Goal: Information Seeking & Learning: Learn about a topic

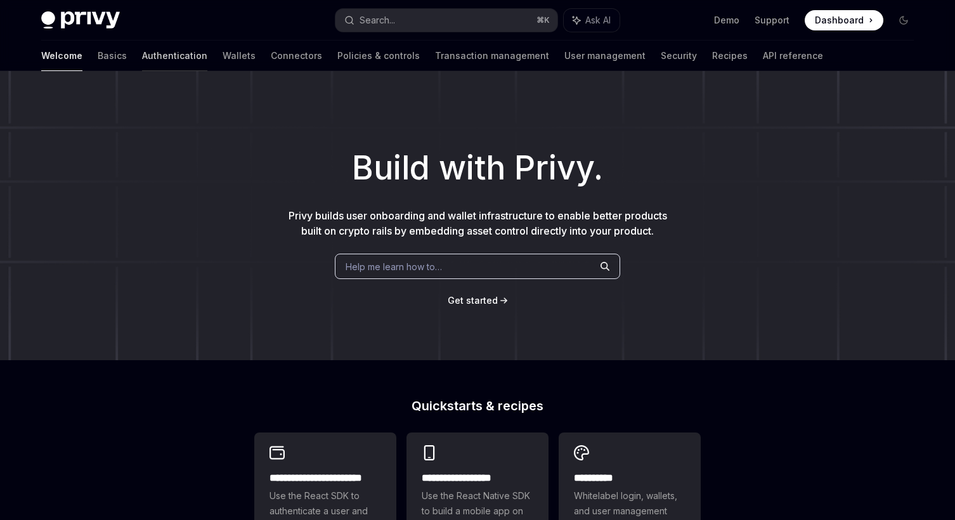
click at [142, 60] on link "Authentication" at bounding box center [174, 56] width 65 height 30
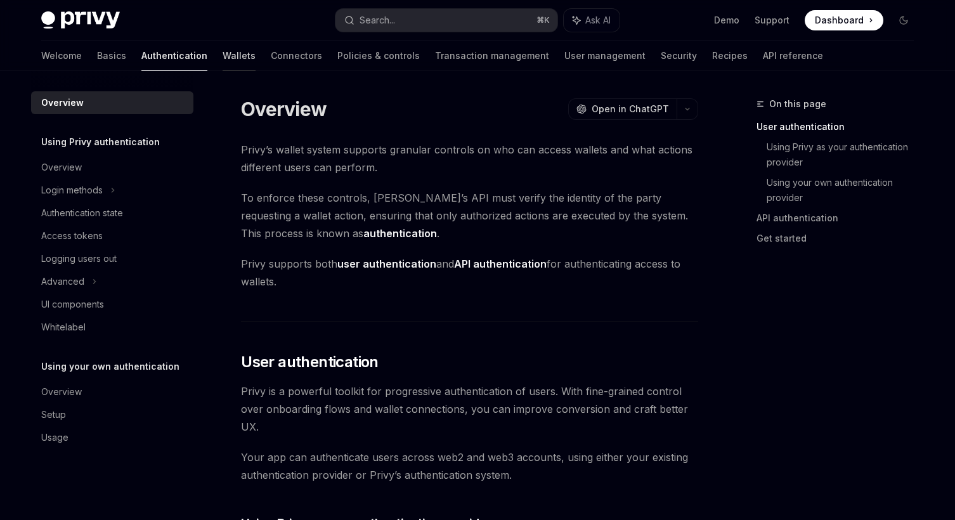
click at [223, 55] on link "Wallets" at bounding box center [239, 56] width 33 height 30
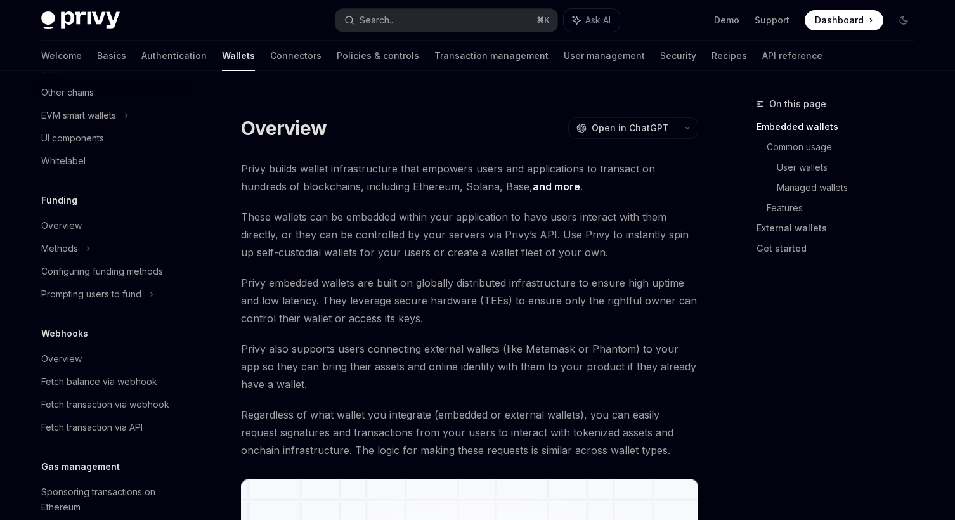
scroll to position [577, 0]
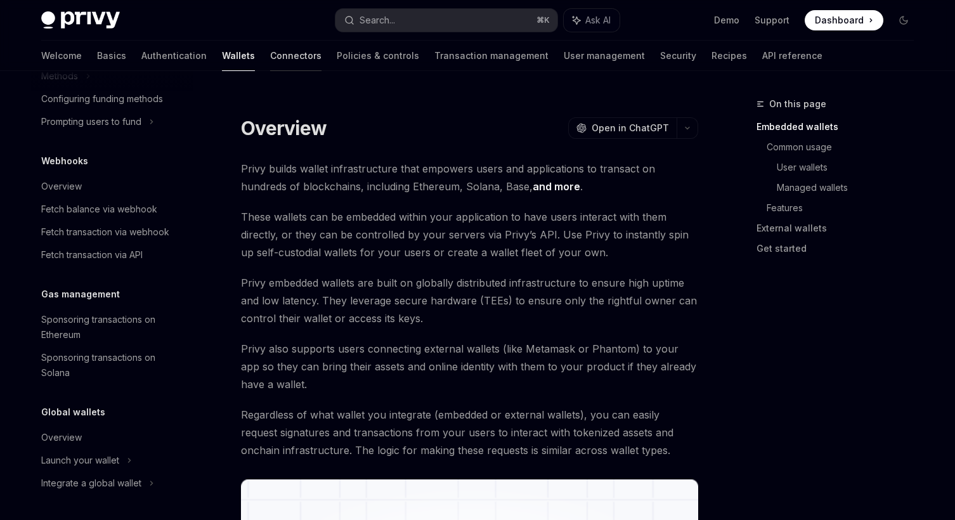
click at [270, 57] on link "Connectors" at bounding box center [295, 56] width 51 height 30
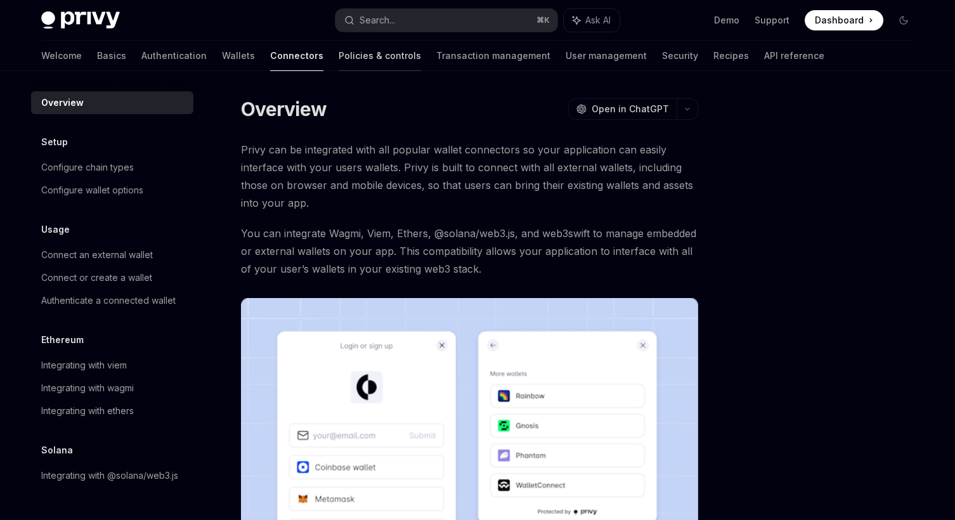
click at [339, 54] on link "Policies & controls" at bounding box center [380, 56] width 82 height 30
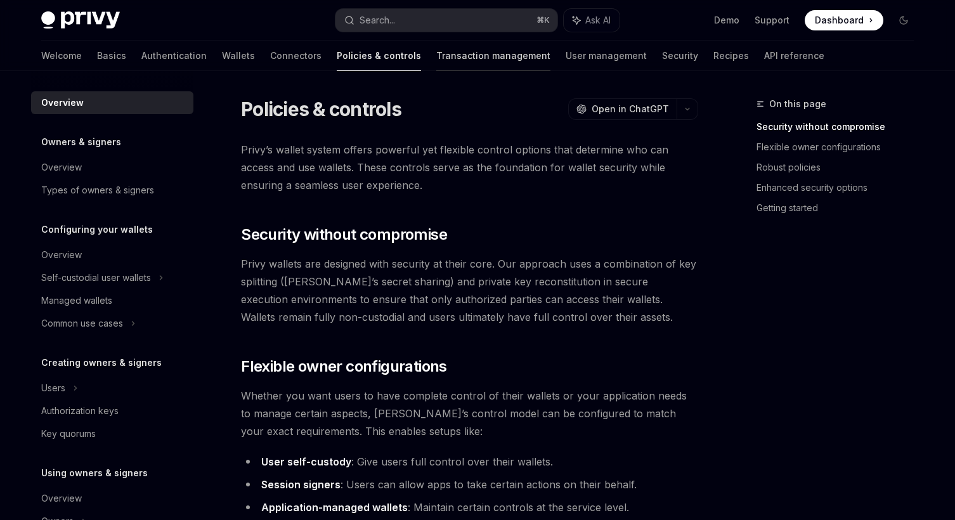
click at [436, 63] on link "Transaction management" at bounding box center [493, 56] width 114 height 30
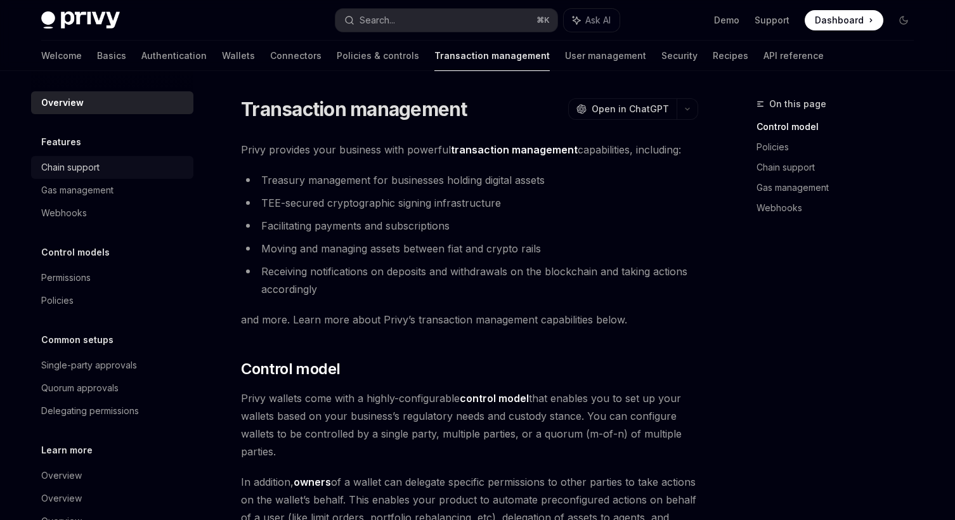
click at [137, 175] on link "Chain support" at bounding box center [112, 167] width 162 height 23
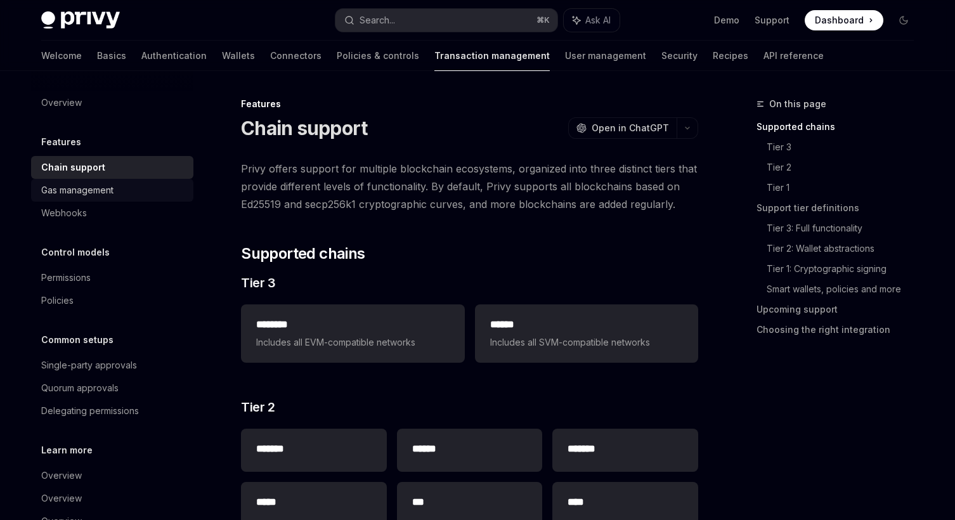
click at [121, 184] on div "Gas management" at bounding box center [113, 190] width 145 height 15
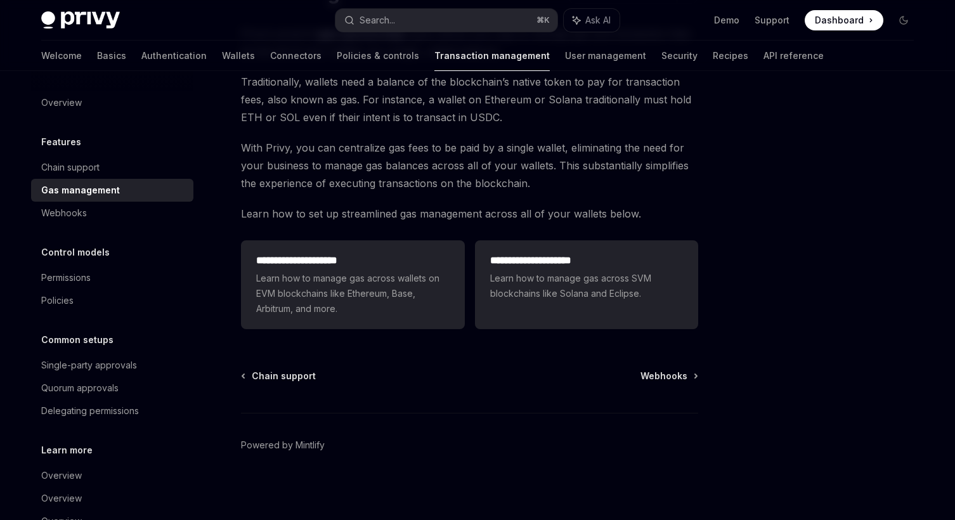
scroll to position [138, 0]
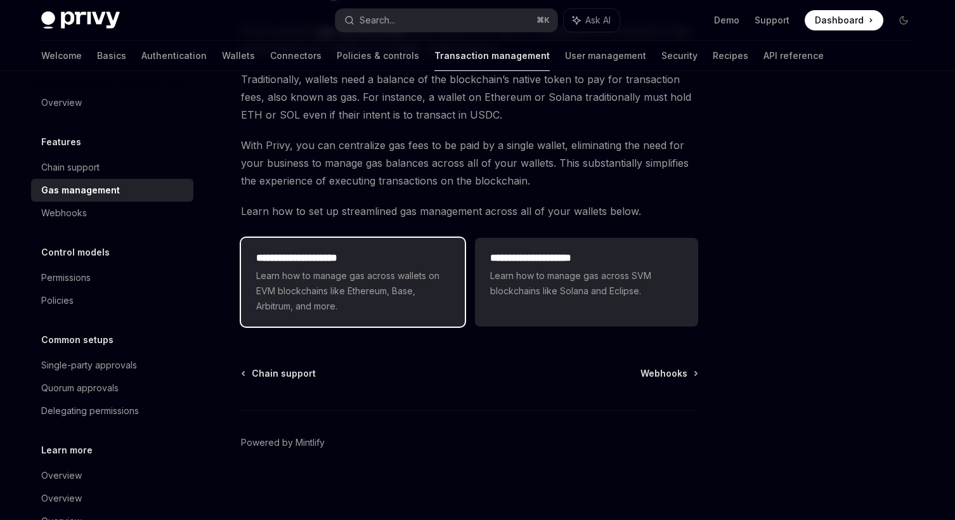
click at [335, 278] on span "Learn how to manage gas across wallets on EVM blockchains like Ethereum, Base, …" at bounding box center [352, 291] width 193 height 46
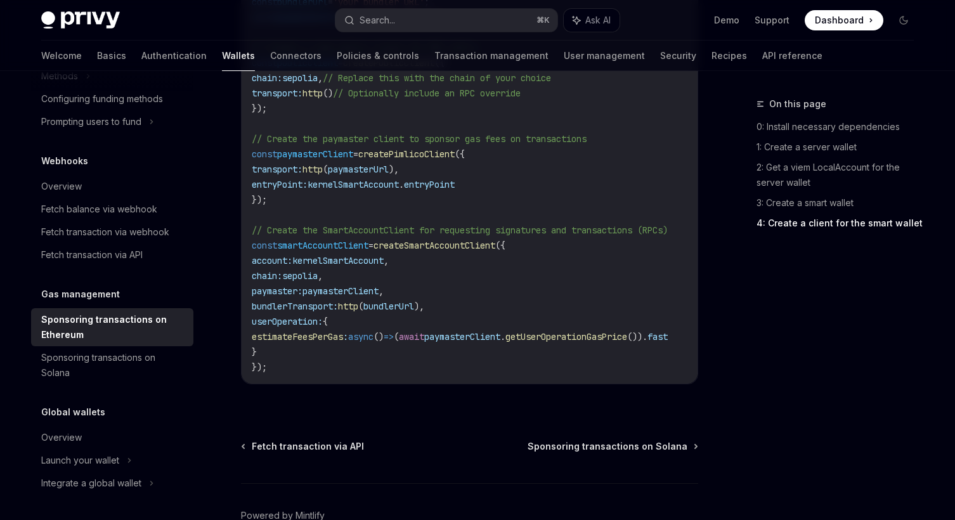
scroll to position [1697, 0]
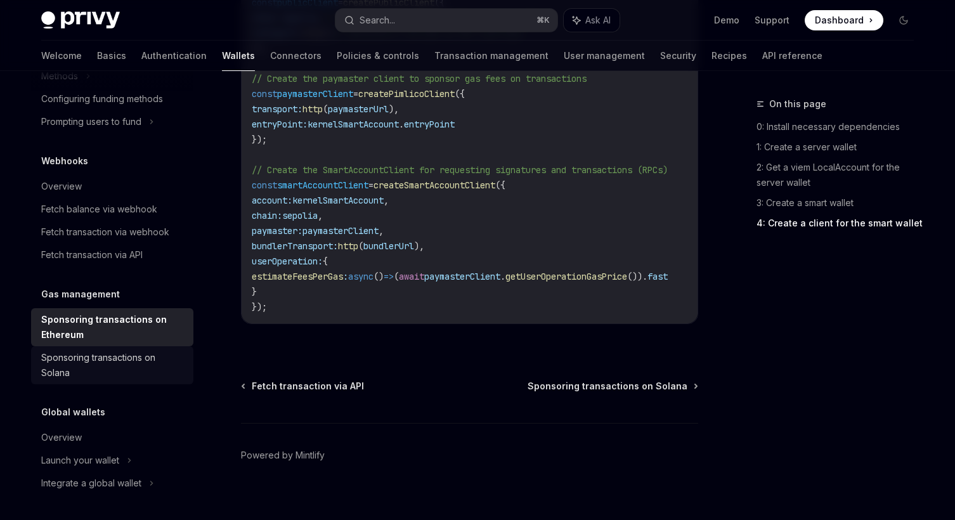
click at [128, 356] on div "Sponsoring transactions on Solana" at bounding box center [113, 365] width 145 height 30
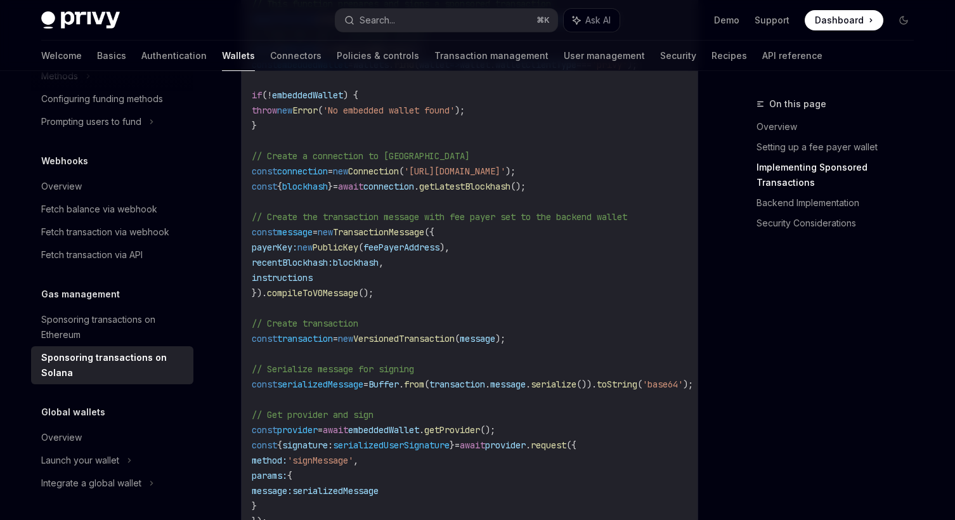
scroll to position [1300, 0]
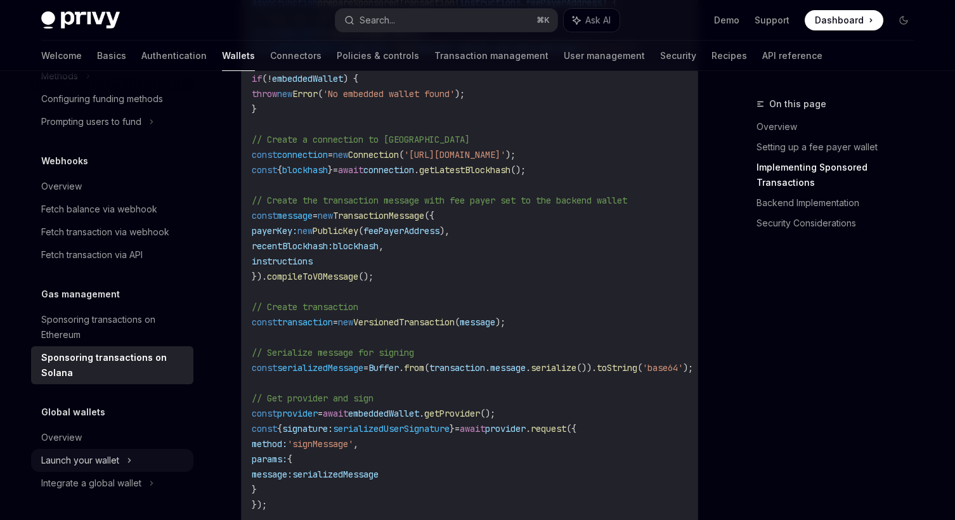
click at [79, 457] on div "Launch your wallet" at bounding box center [80, 460] width 78 height 15
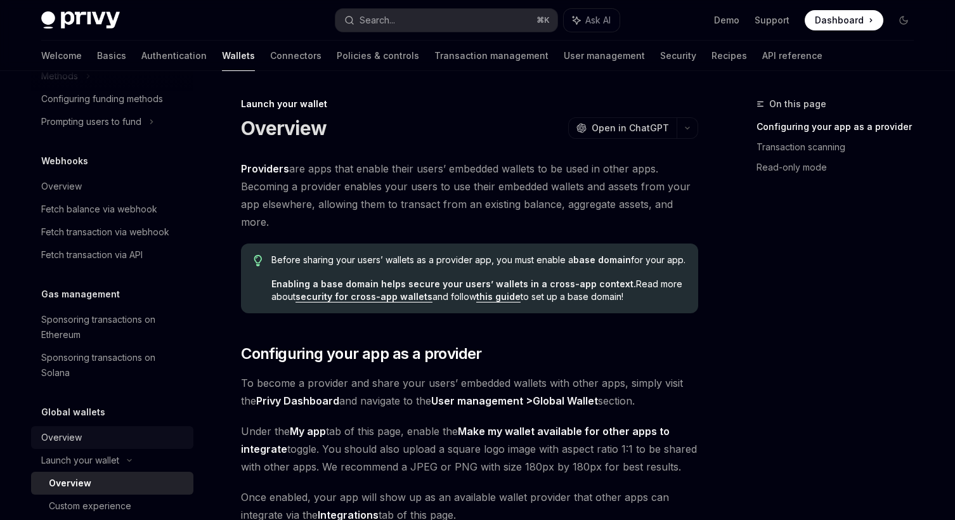
click at [93, 446] on link "Overview" at bounding box center [112, 437] width 162 height 23
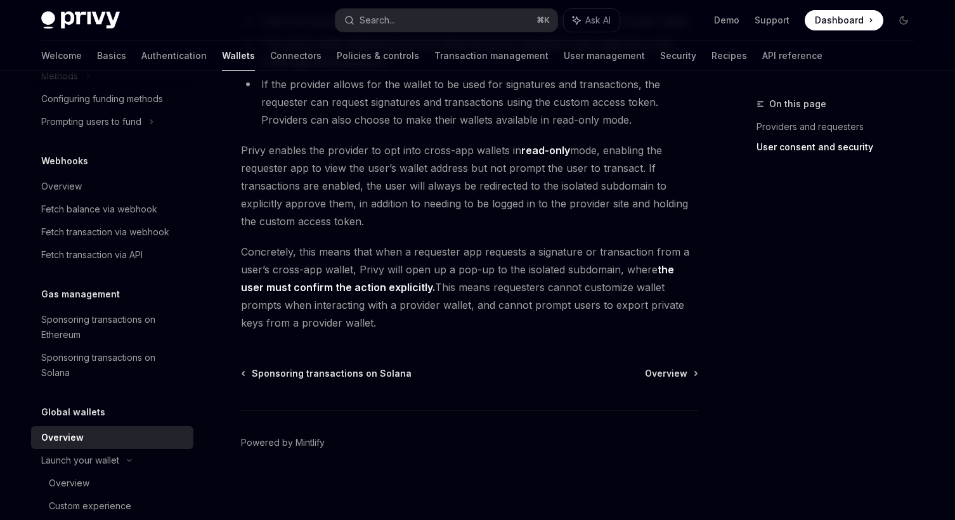
scroll to position [623, 0]
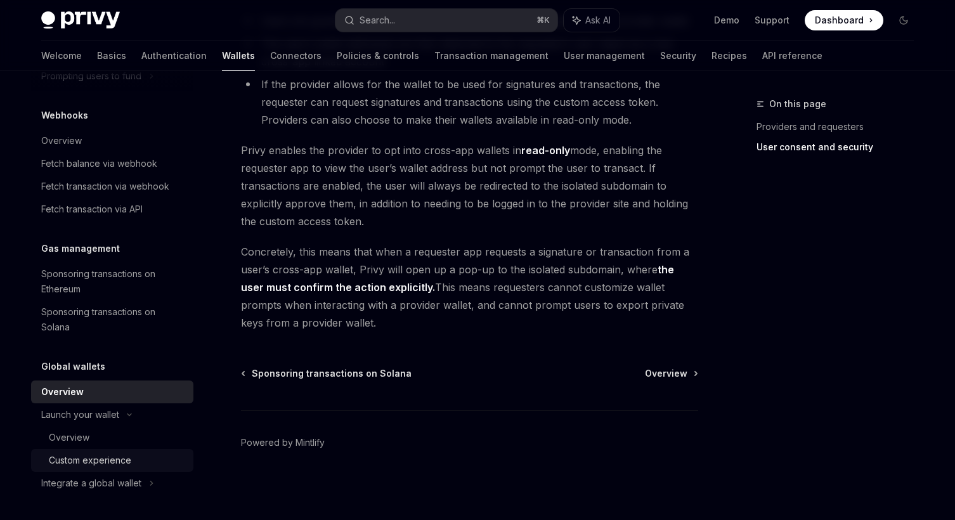
click at [87, 457] on div "Custom experience" at bounding box center [90, 460] width 82 height 15
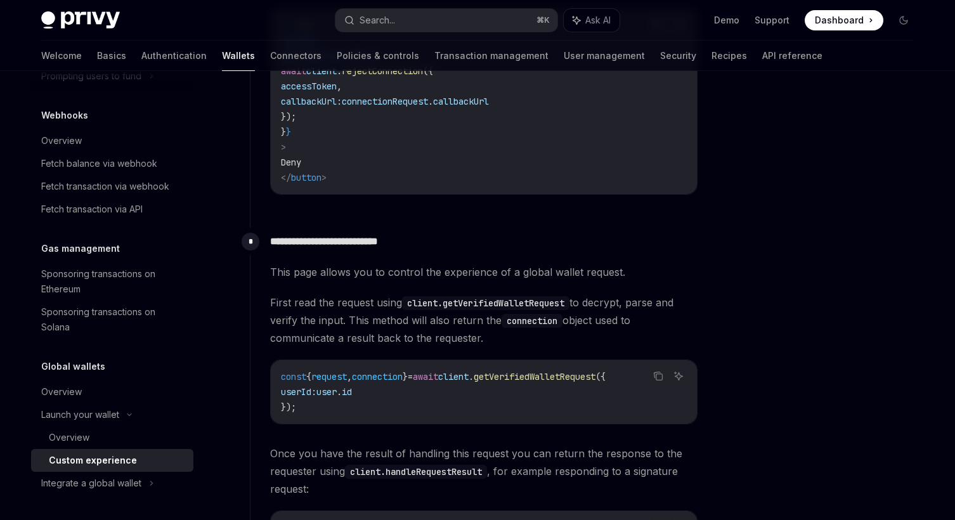
scroll to position [1483, 0]
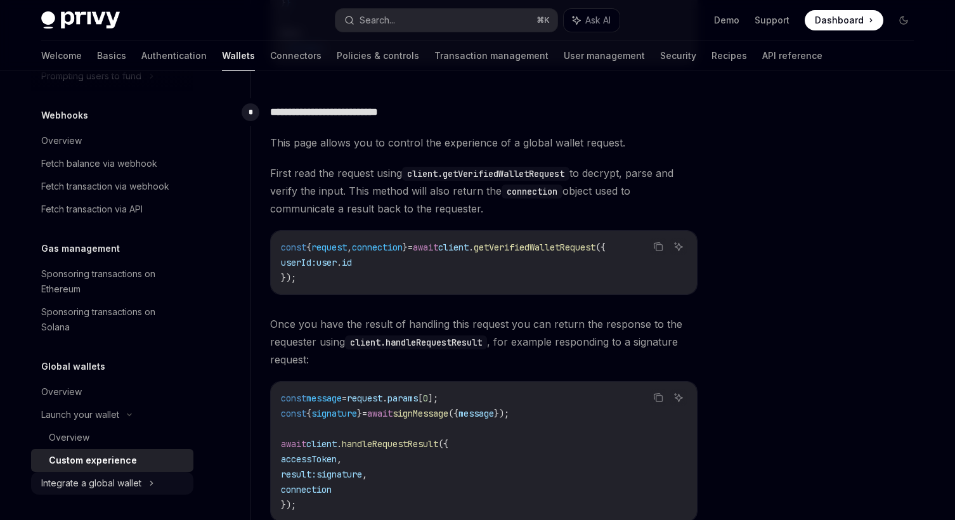
click at [103, 478] on div "Integrate a global wallet" at bounding box center [91, 483] width 100 height 15
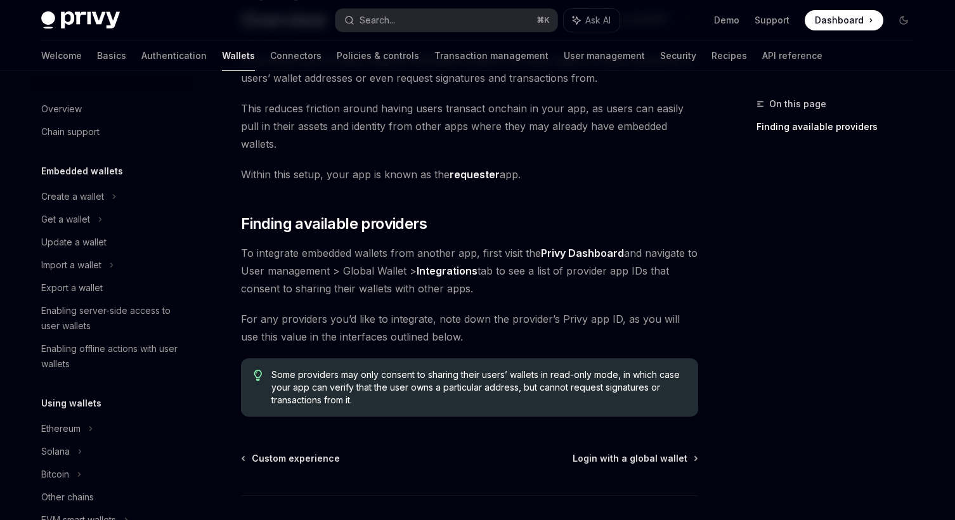
scroll to position [89, 0]
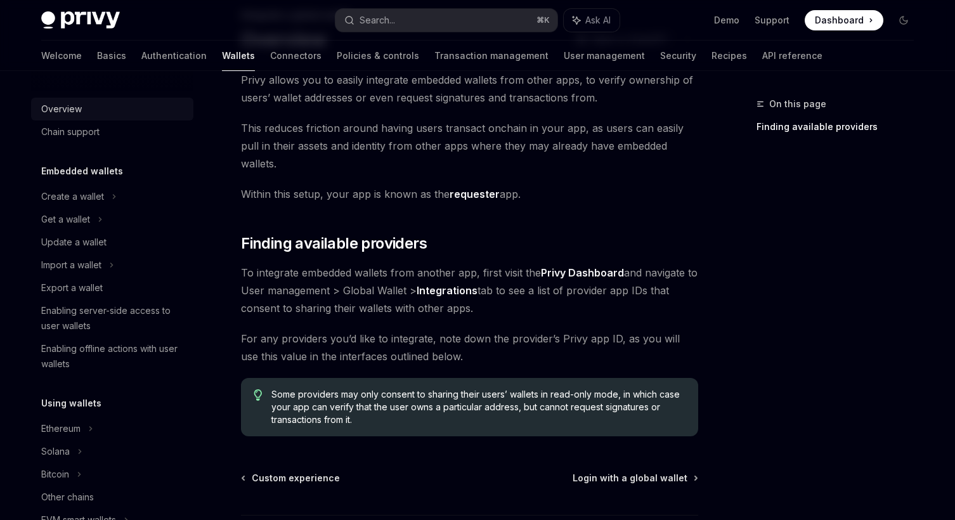
click at [66, 101] on link "Overview" at bounding box center [112, 109] width 162 height 23
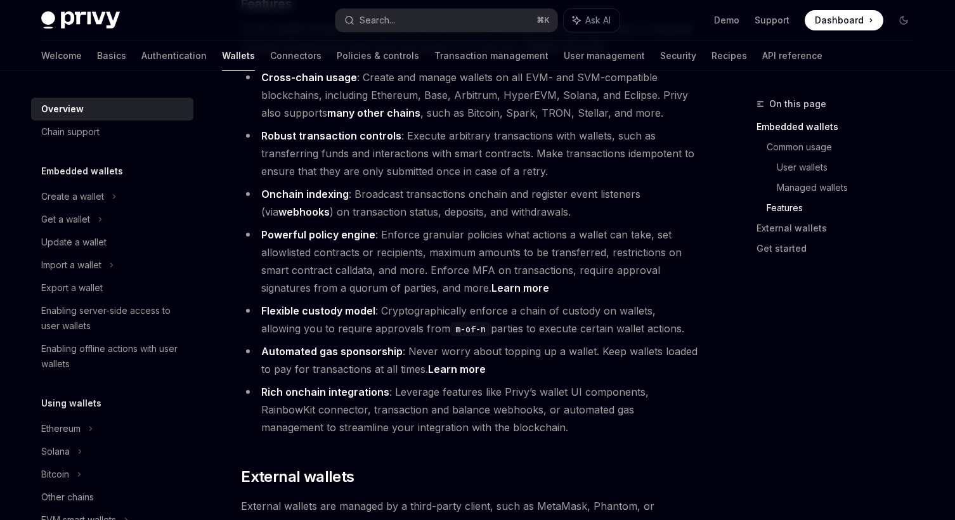
scroll to position [1527, 0]
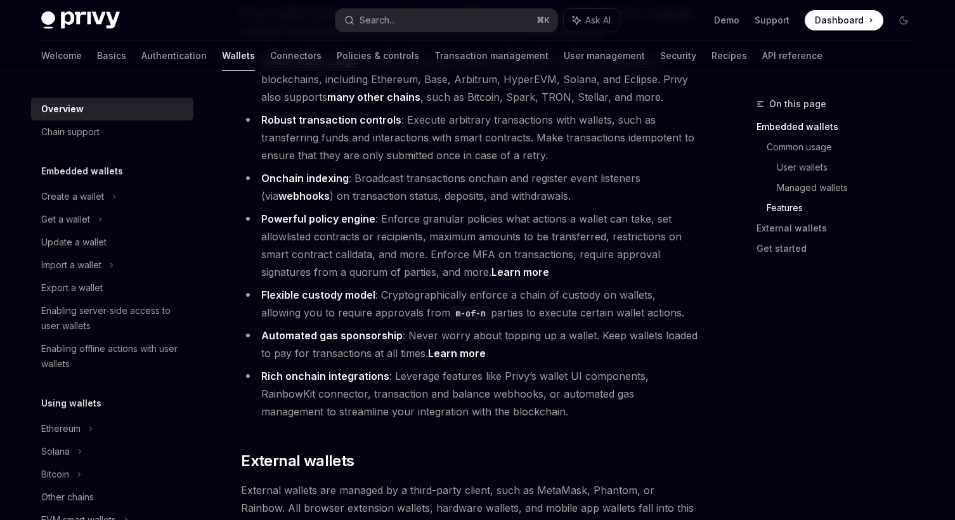
click at [322, 172] on strong "Onchain indexing" at bounding box center [304, 178] width 87 height 13
click at [347, 210] on li "Powerful policy engine : Enforce granular policies what actions a wallet can ta…" at bounding box center [469, 245] width 457 height 71
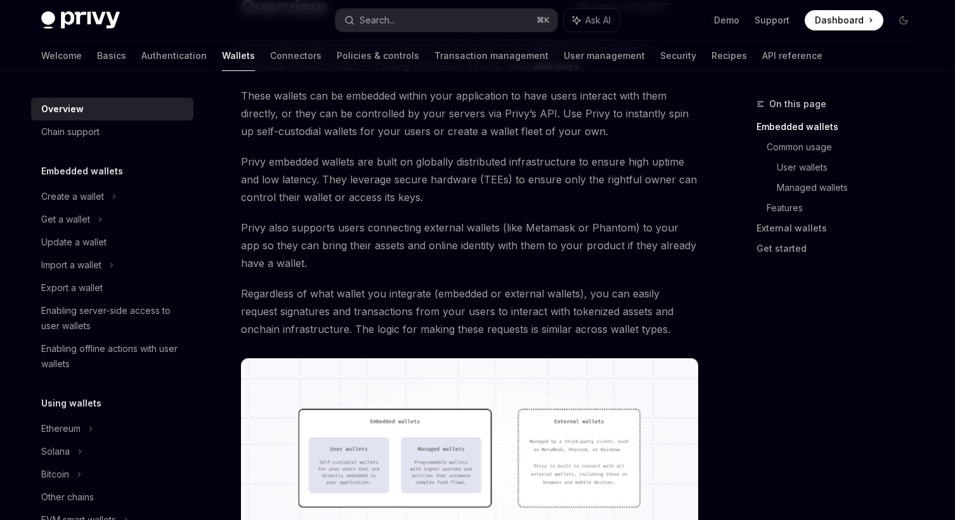
scroll to position [0, 0]
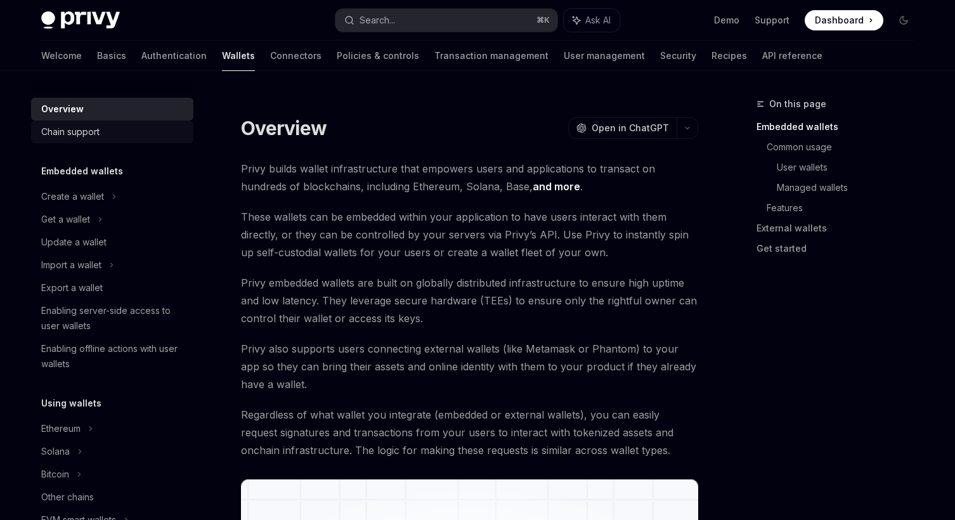
click at [79, 130] on div "Chain support" at bounding box center [70, 131] width 58 height 15
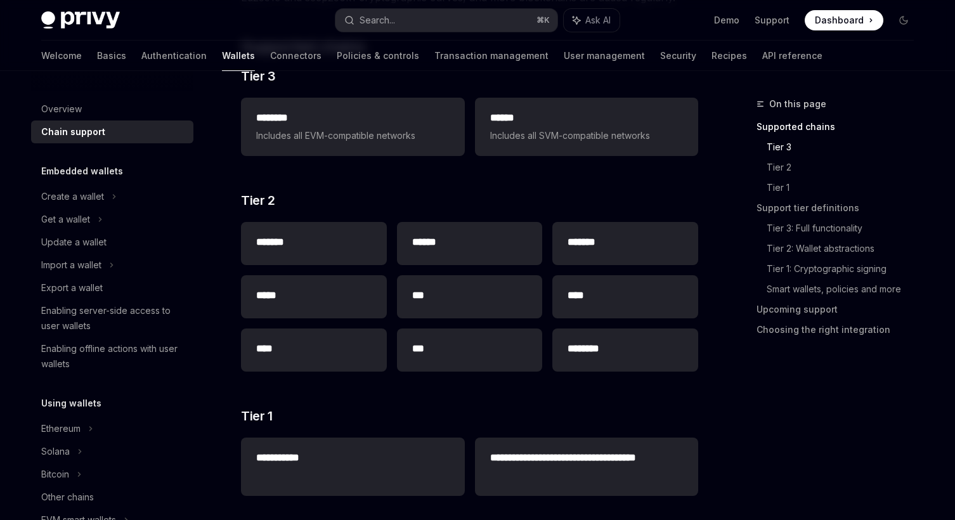
scroll to position [216, 0]
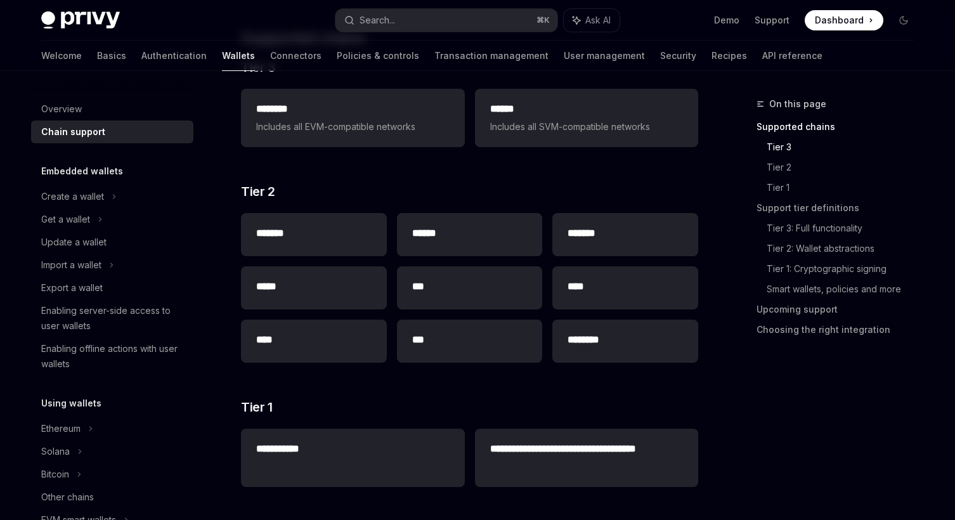
click at [343, 240] on h2 "*******" at bounding box center [313, 233] width 115 height 15
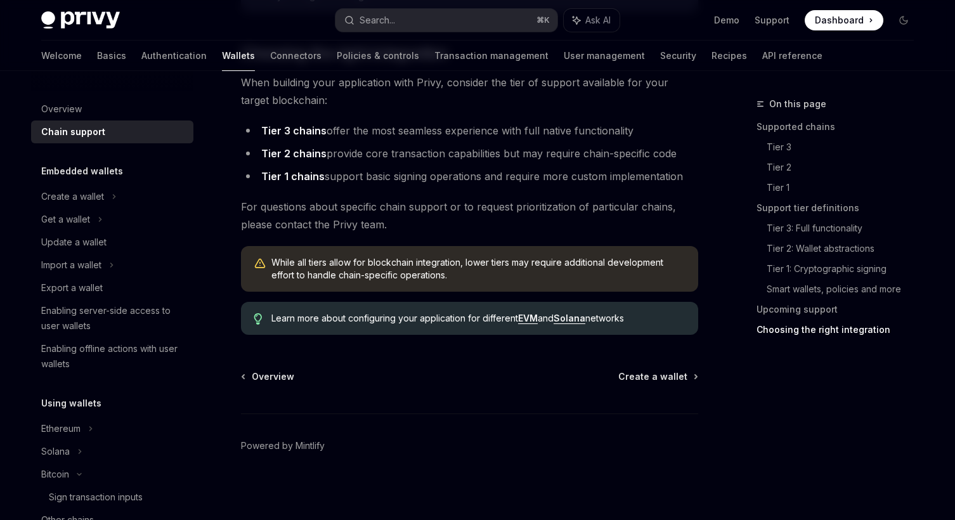
scroll to position [1553, 0]
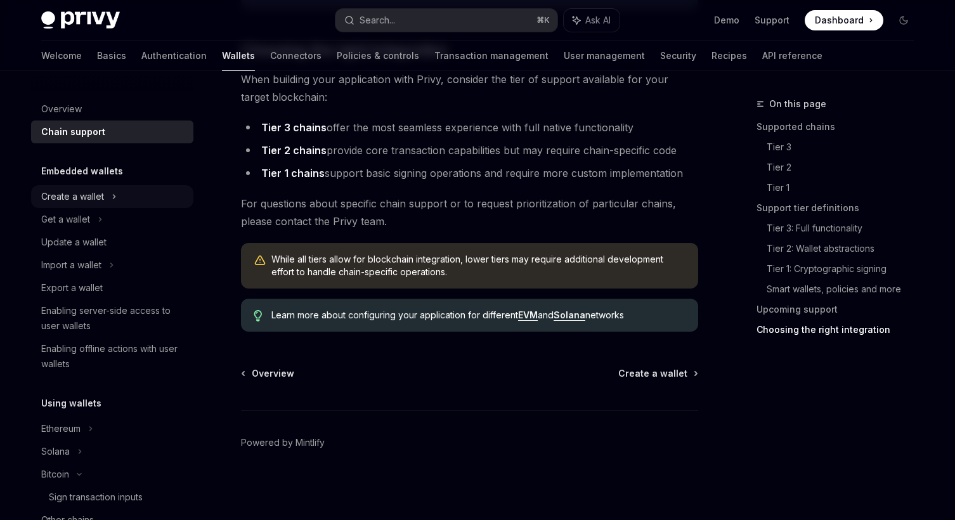
click at [65, 199] on div "Create a wallet" at bounding box center [72, 196] width 63 height 15
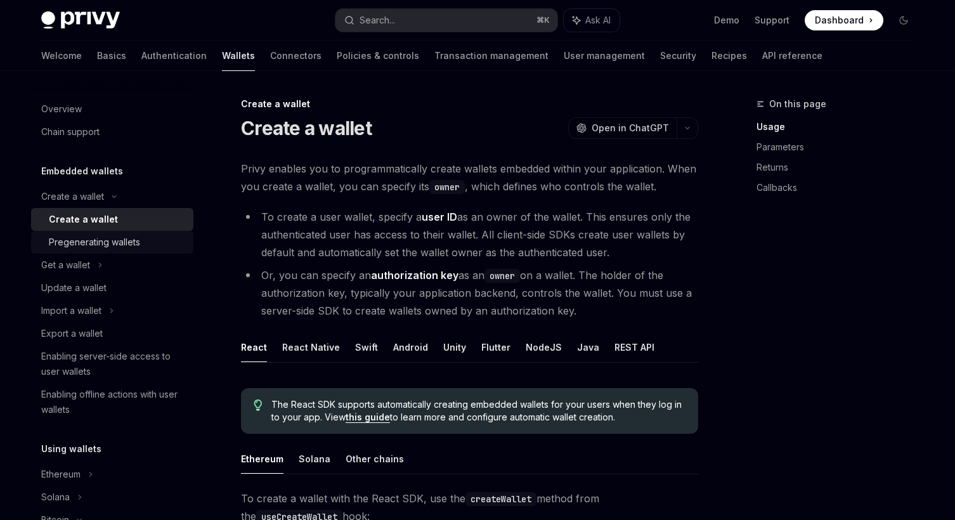
click at [69, 231] on link "Pregenerating wallets" at bounding box center [112, 242] width 162 height 23
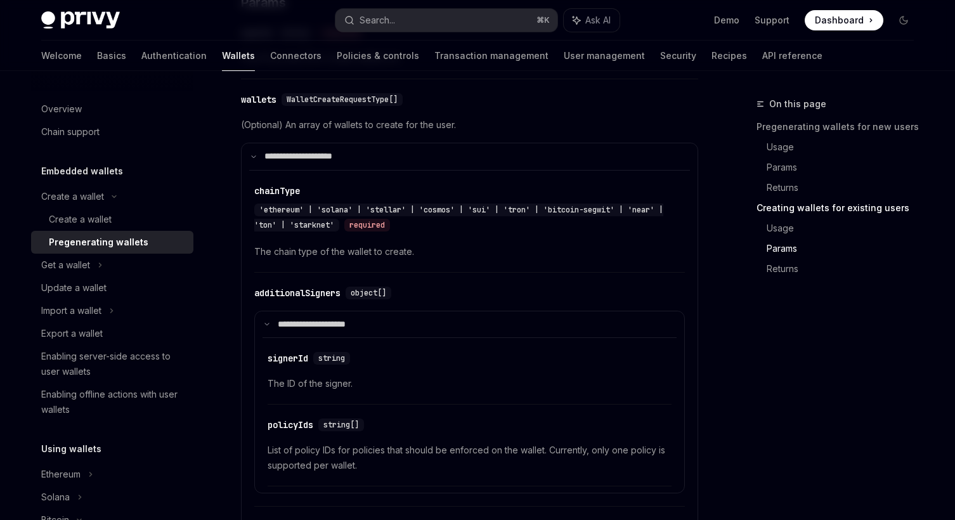
scroll to position [2015, 0]
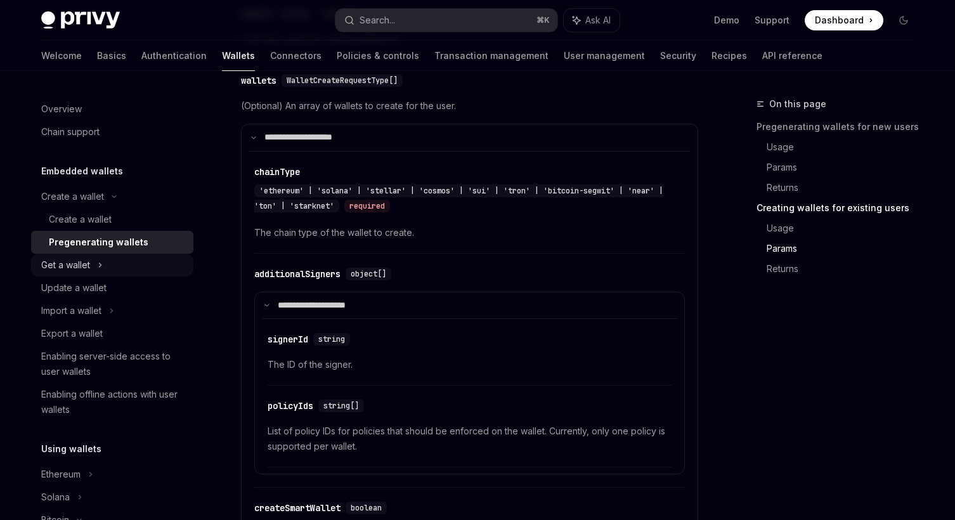
click at [102, 266] on icon at bounding box center [100, 264] width 5 height 15
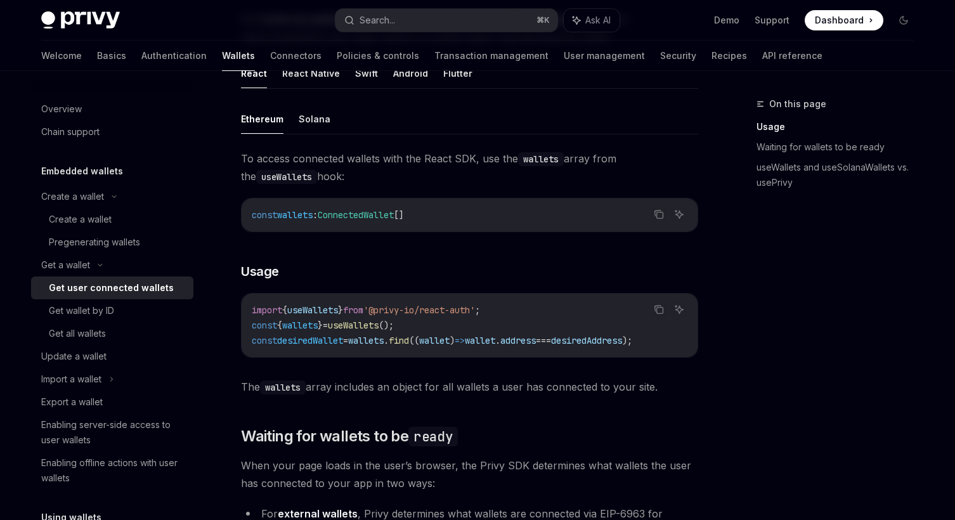
scroll to position [396, 0]
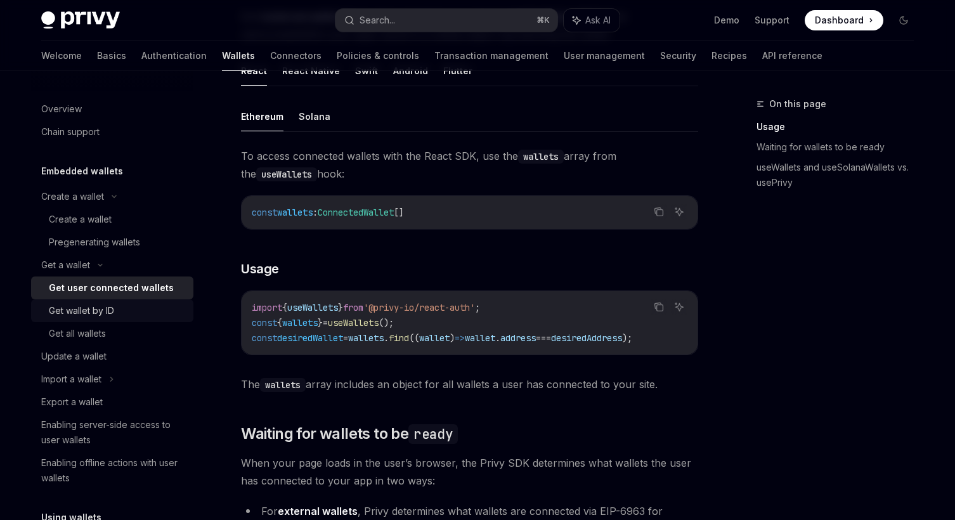
click at [113, 302] on link "Get wallet by ID" at bounding box center [112, 310] width 162 height 23
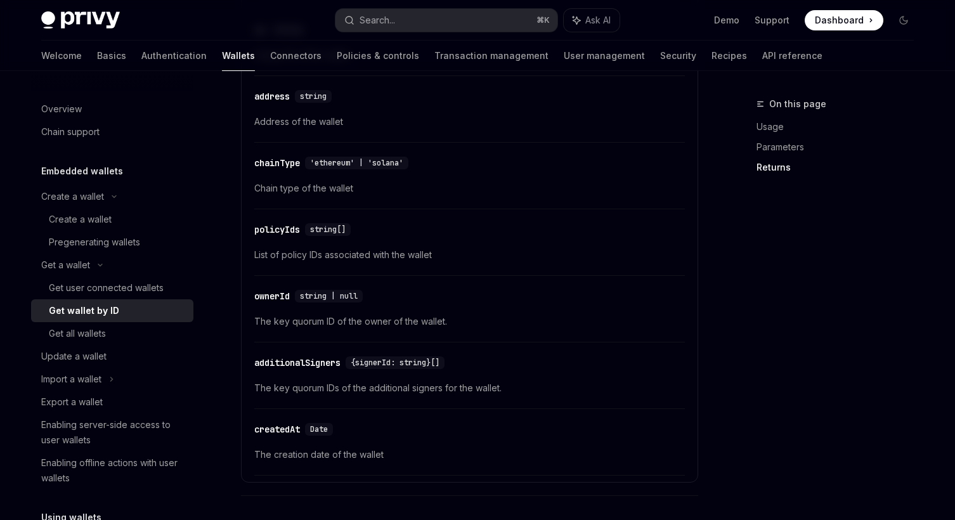
scroll to position [677, 0]
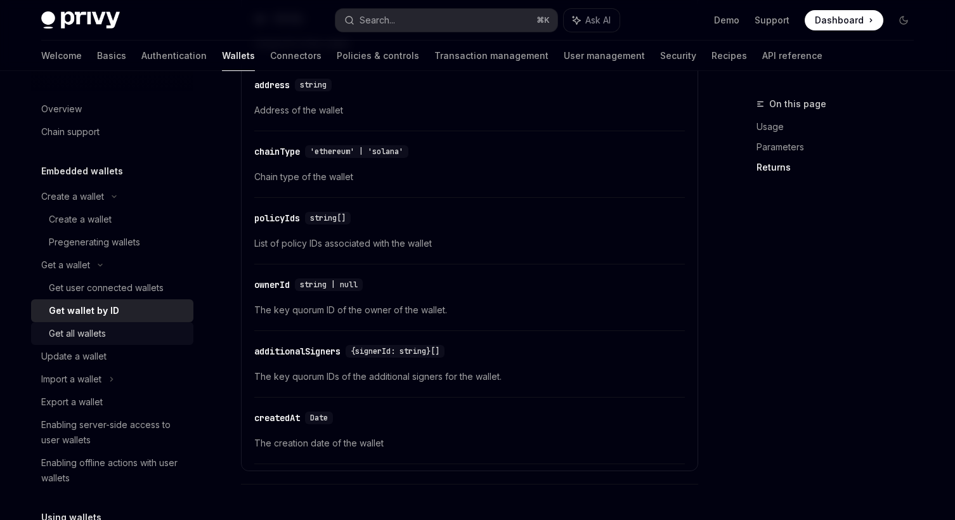
click at [106, 333] on div "Get all wallets" at bounding box center [77, 333] width 57 height 15
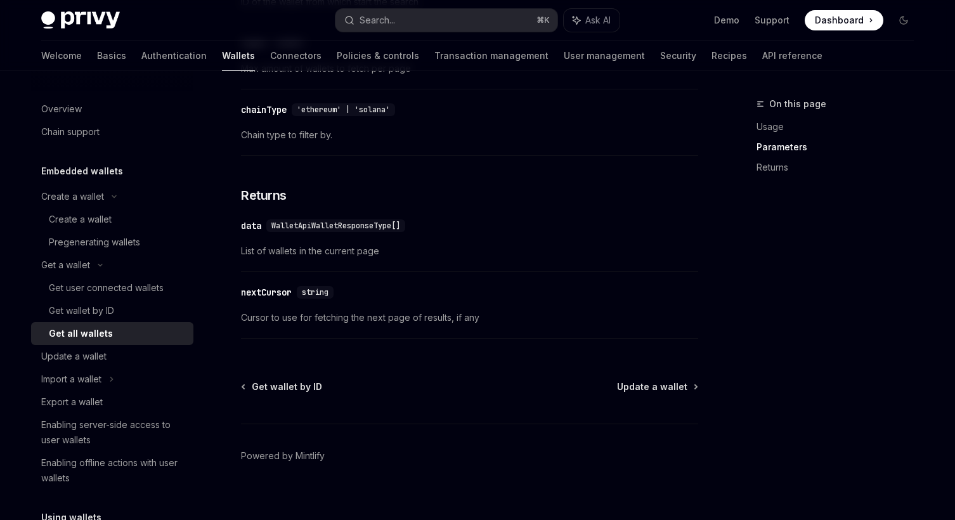
scroll to position [682, 0]
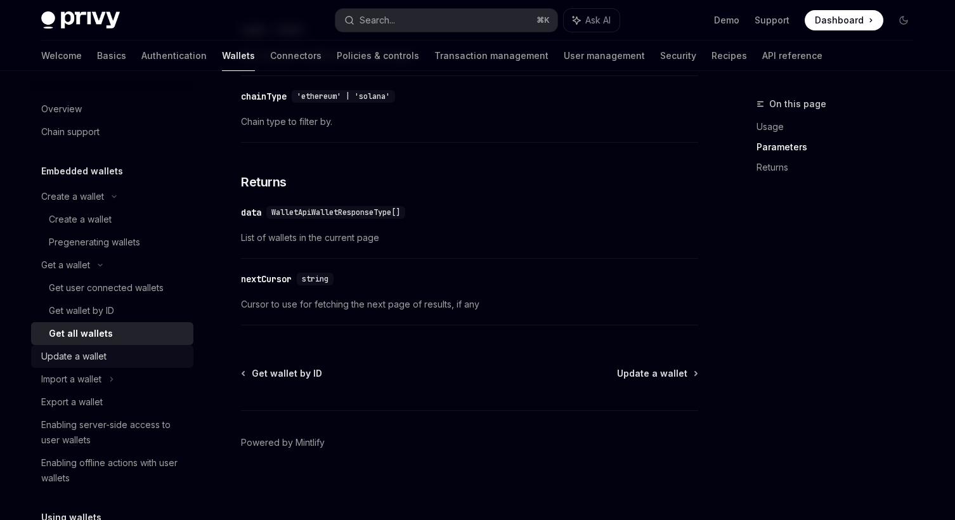
click at [91, 355] on div "Update a wallet" at bounding box center [73, 356] width 65 height 15
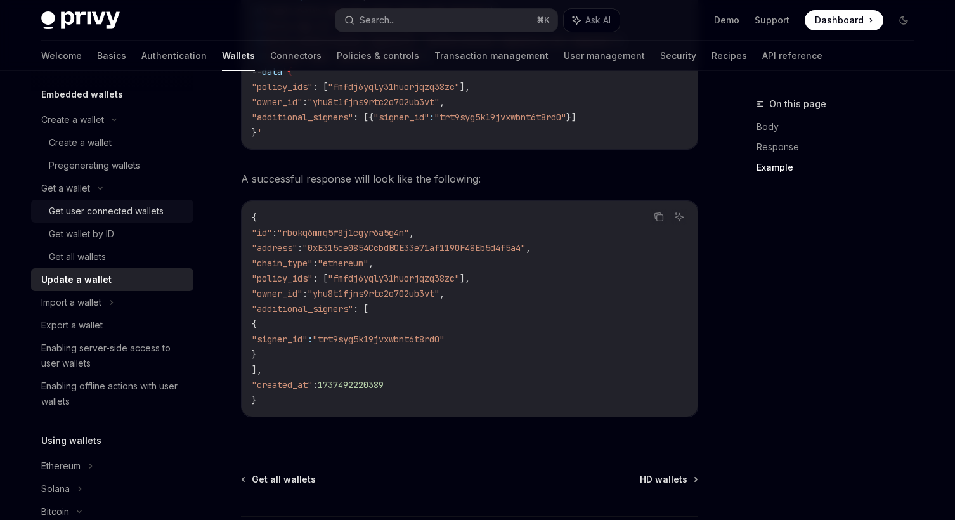
scroll to position [135, 0]
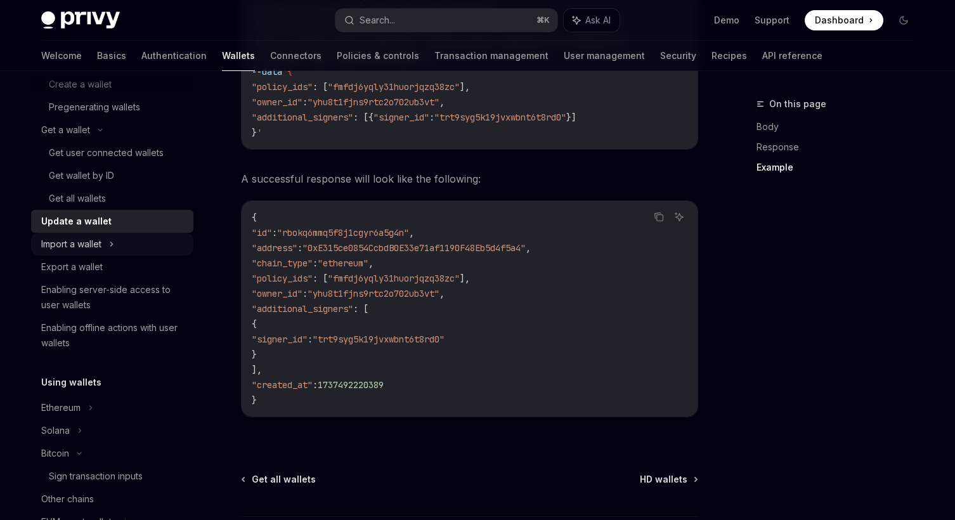
click at [79, 233] on div "Import a wallet" at bounding box center [112, 244] width 162 height 23
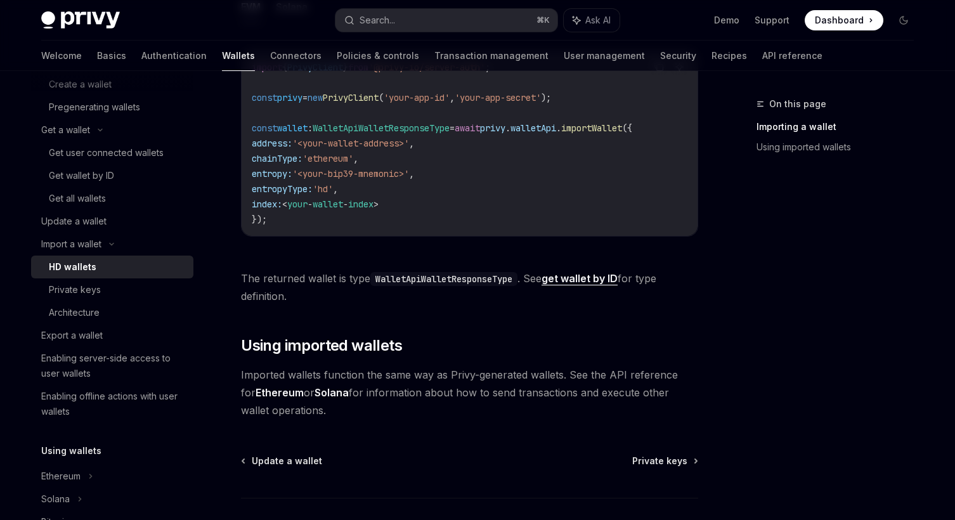
scroll to position [621, 0]
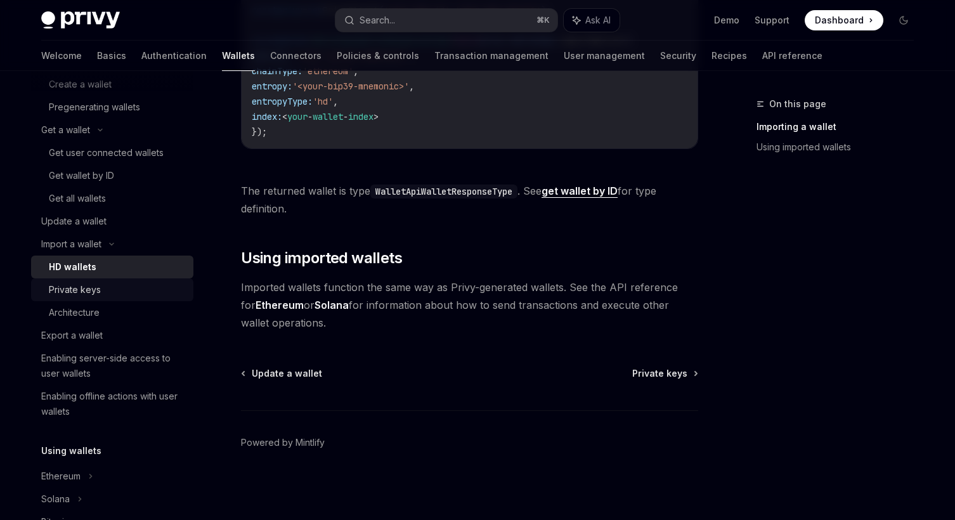
click at [100, 280] on link "Private keys" at bounding box center [112, 289] width 162 height 23
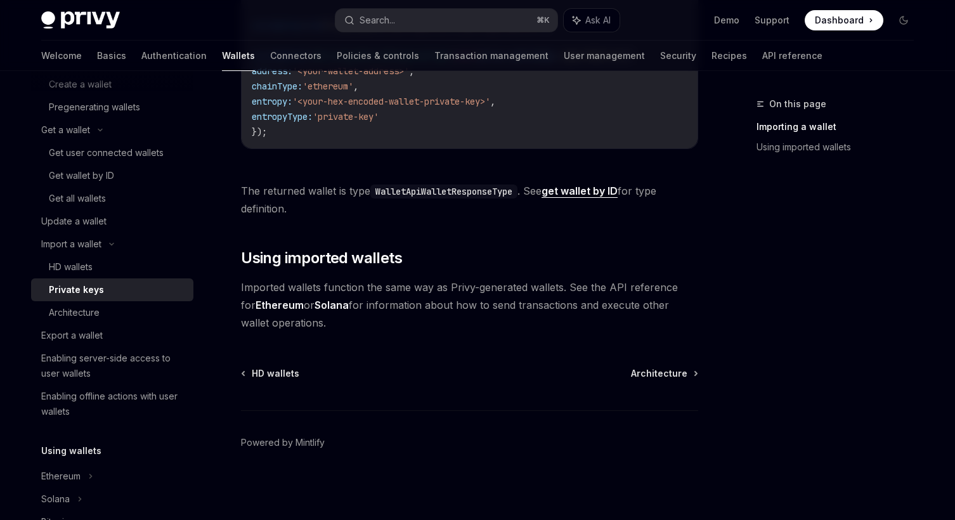
scroll to position [537, 0]
click at [105, 311] on div "Architecture" at bounding box center [117, 312] width 137 height 15
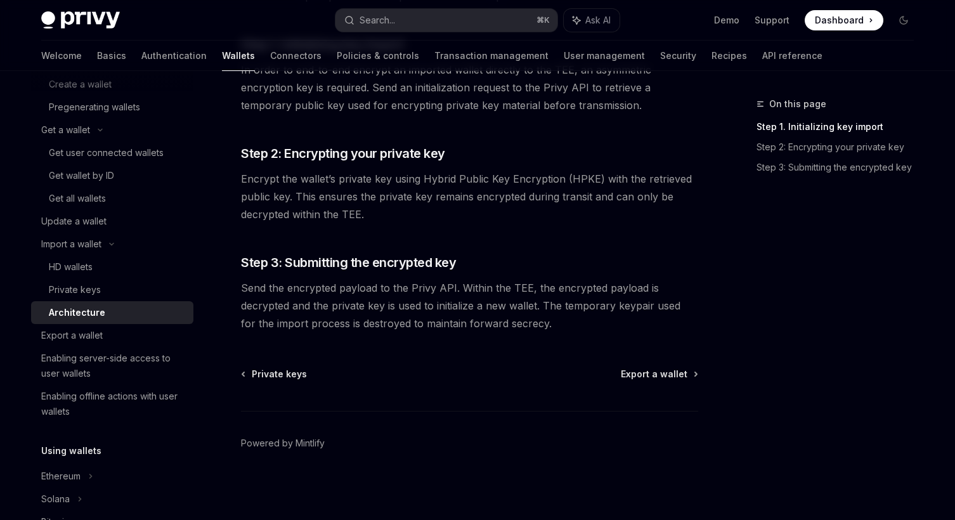
scroll to position [269, 0]
click at [84, 337] on div "Export a wallet" at bounding box center [71, 335] width 61 height 15
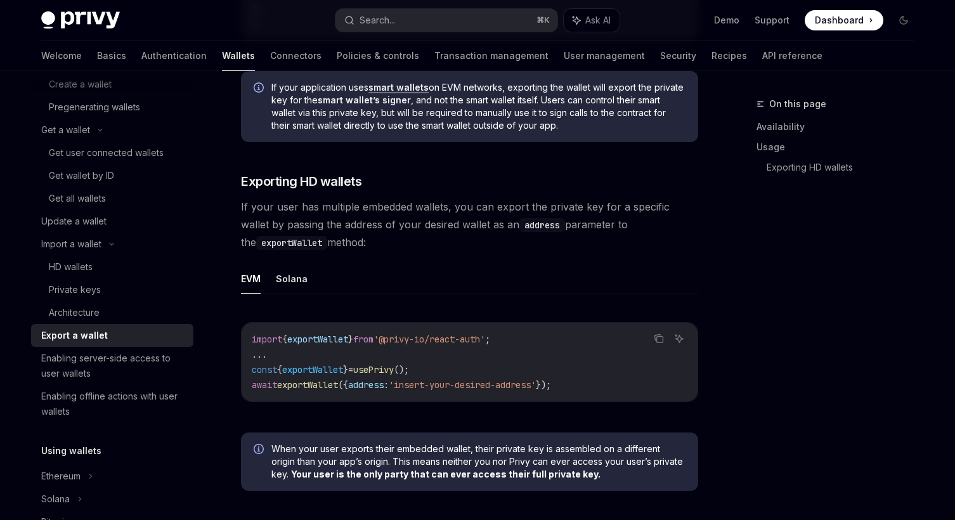
scroll to position [1247, 0]
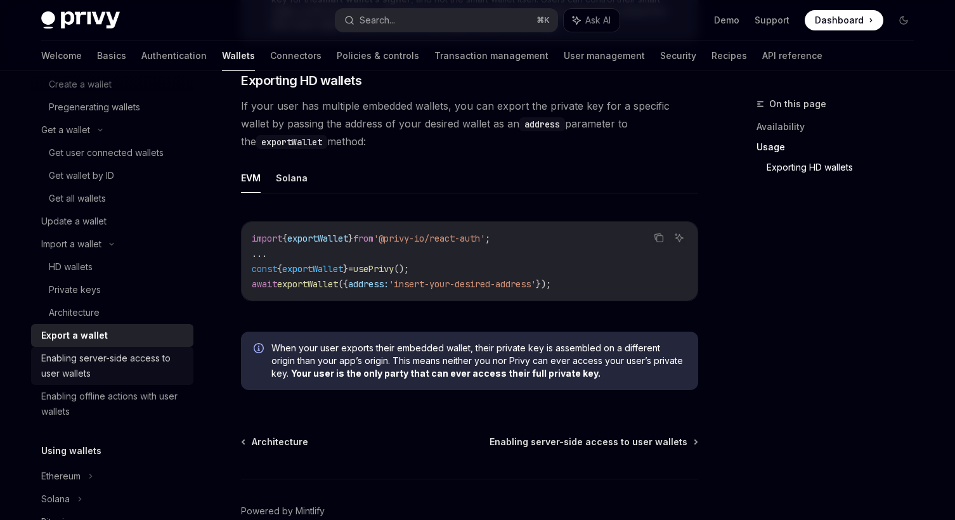
click at [121, 359] on div "Enabling server-side access to user wallets" at bounding box center [113, 366] width 145 height 30
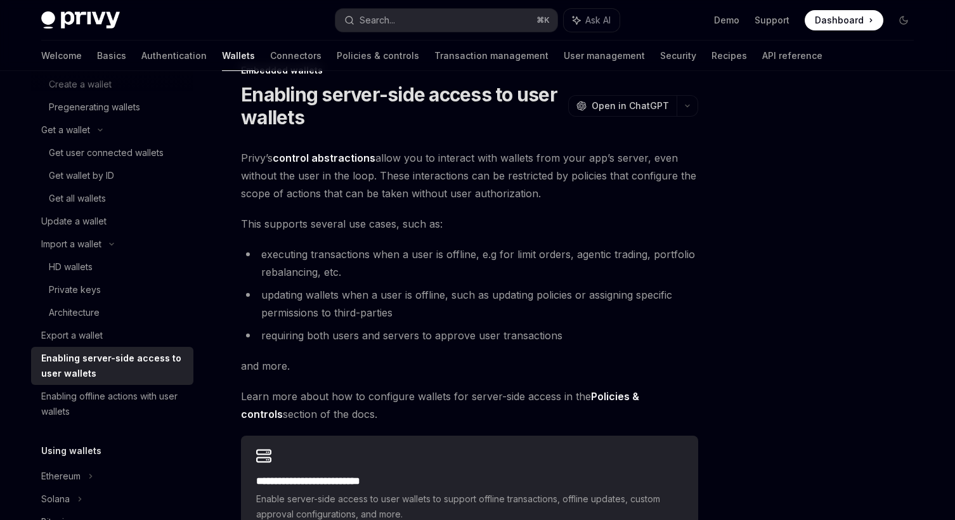
scroll to position [56, 0]
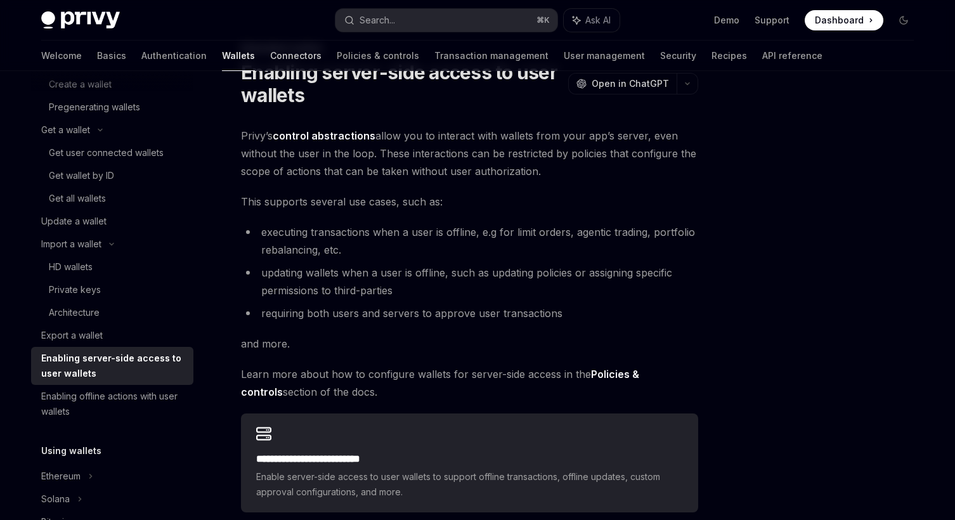
click at [270, 49] on link "Connectors" at bounding box center [295, 56] width 51 height 30
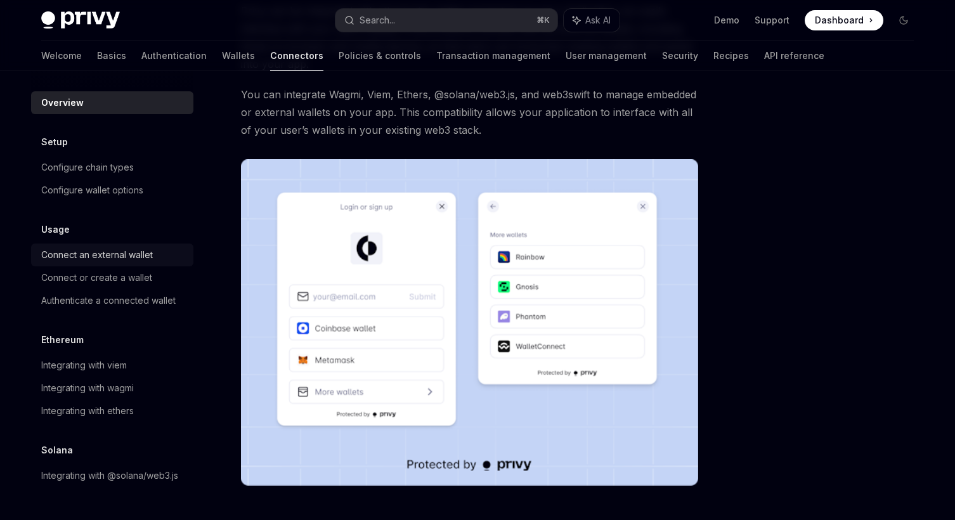
click at [138, 246] on link "Connect an external wallet" at bounding box center [112, 254] width 162 height 23
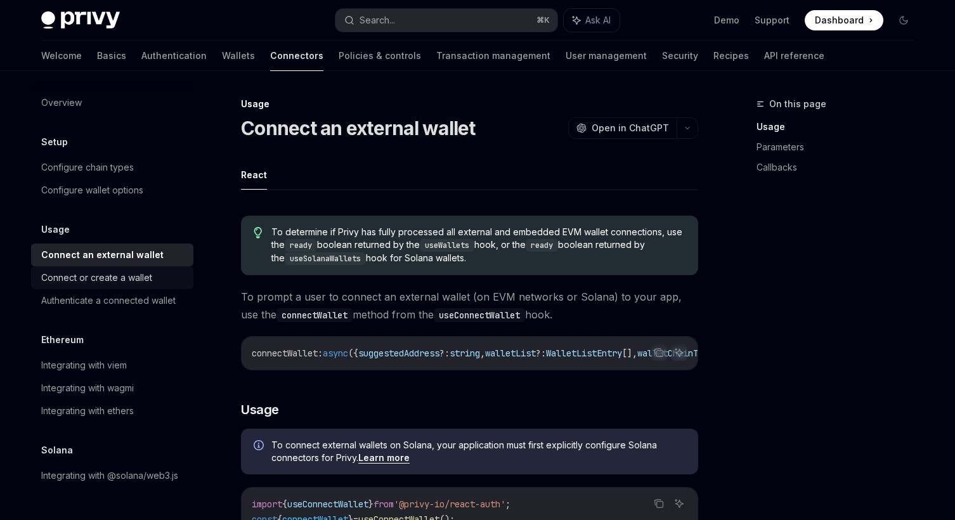
click at [112, 280] on div "Connect or create a wallet" at bounding box center [96, 277] width 111 height 15
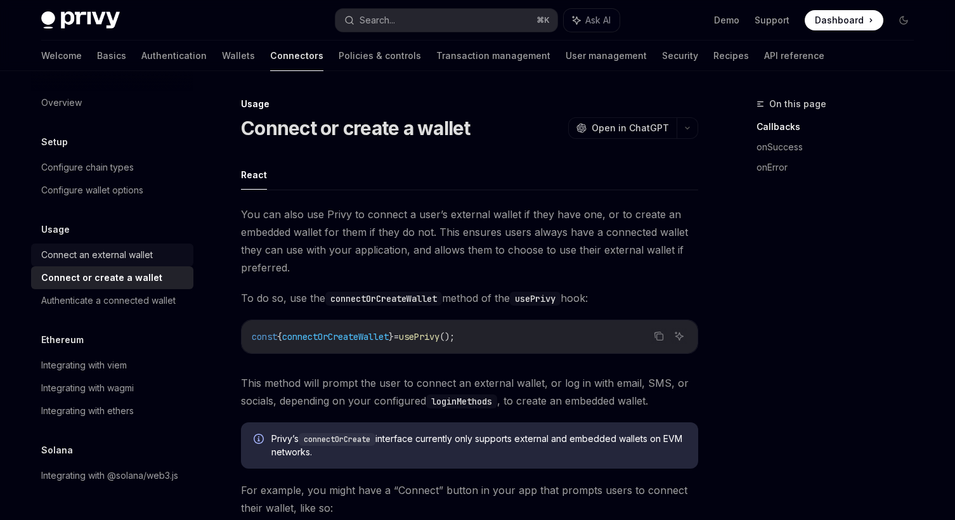
click at [118, 252] on div "Connect an external wallet" at bounding box center [97, 254] width 112 height 15
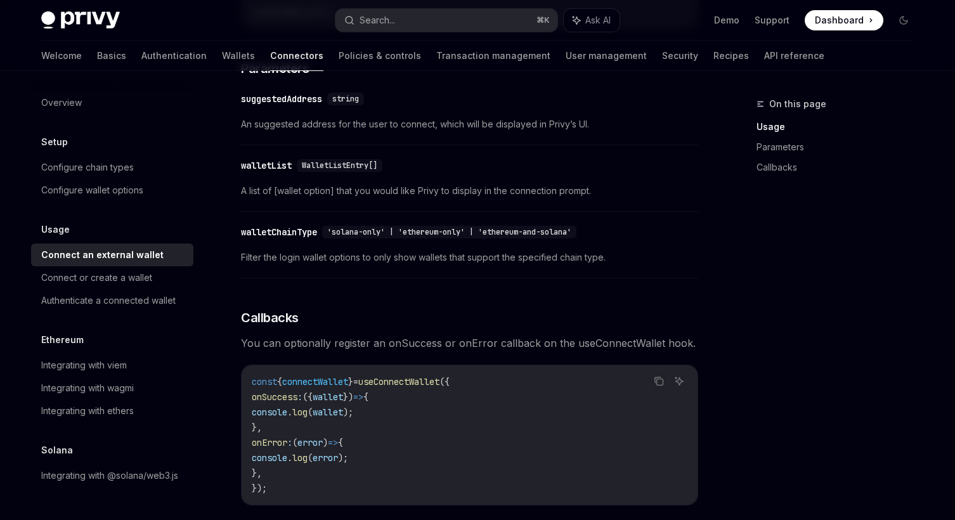
scroll to position [548, 0]
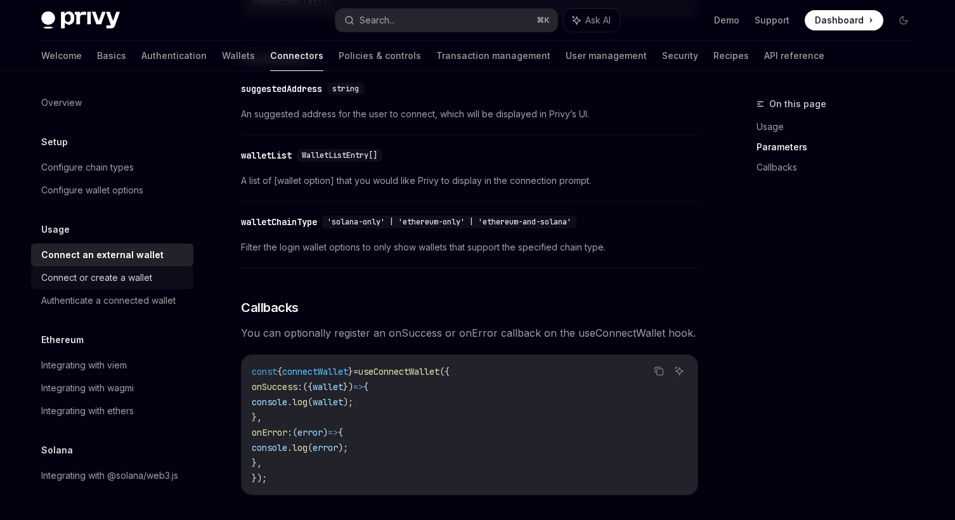
click at [129, 277] on div "Connect or create a wallet" at bounding box center [96, 277] width 111 height 15
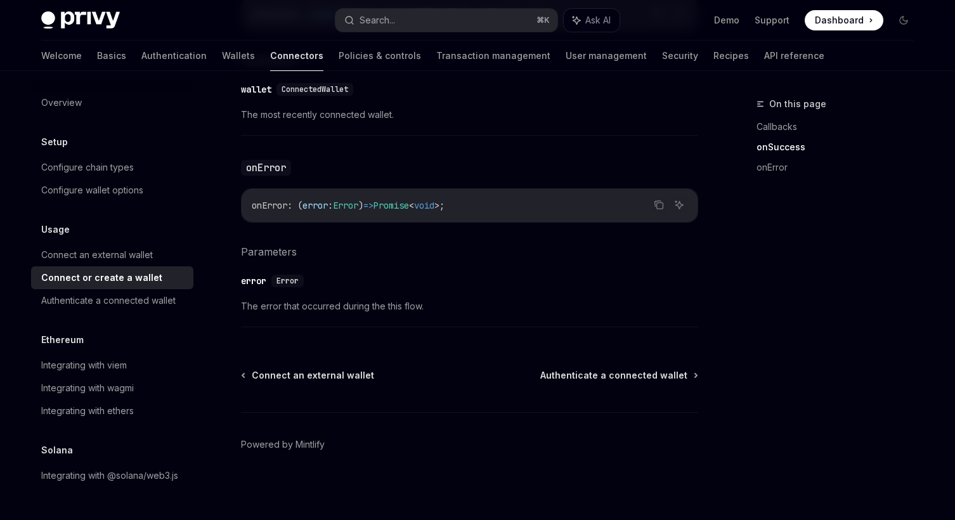
scroll to position [883, 0]
click at [133, 267] on link "Connect or create a wallet" at bounding box center [112, 277] width 162 height 23
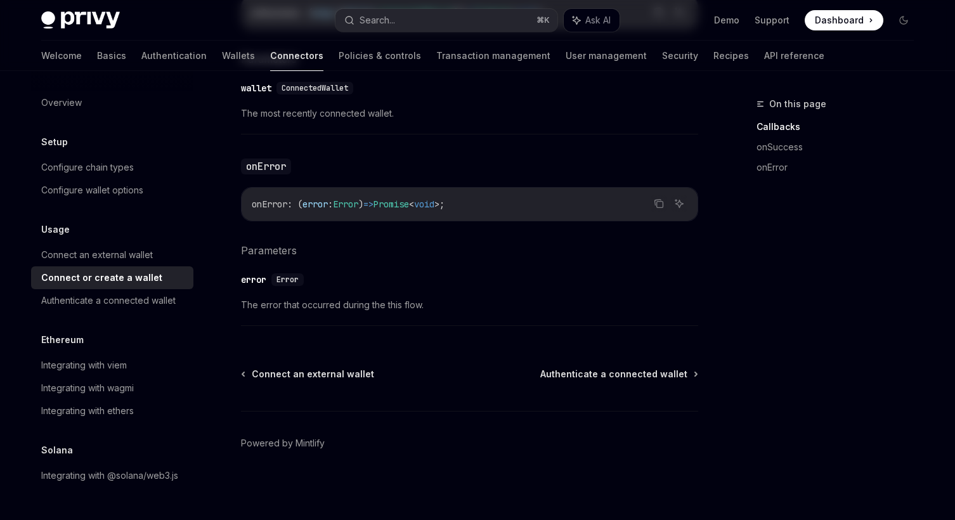
scroll to position [0, 0]
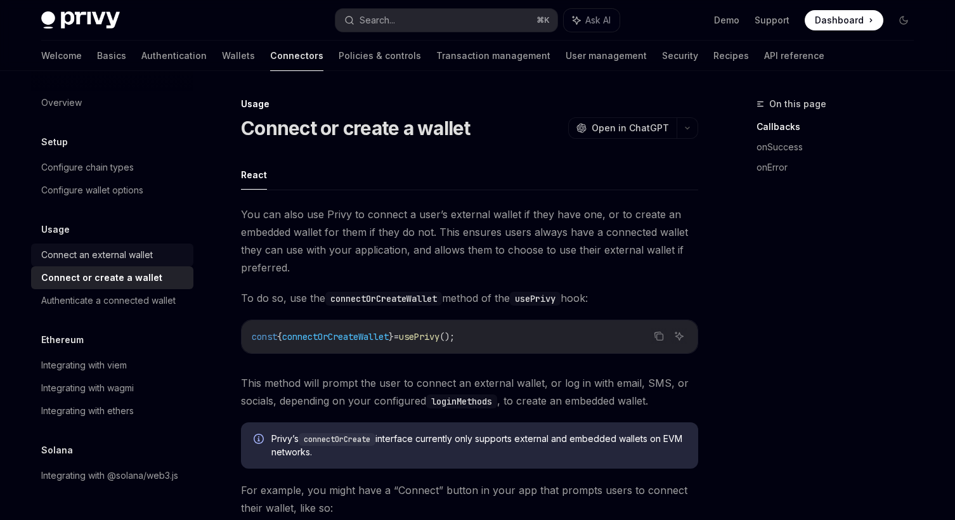
click at [127, 255] on div "Connect an external wallet" at bounding box center [97, 254] width 112 height 15
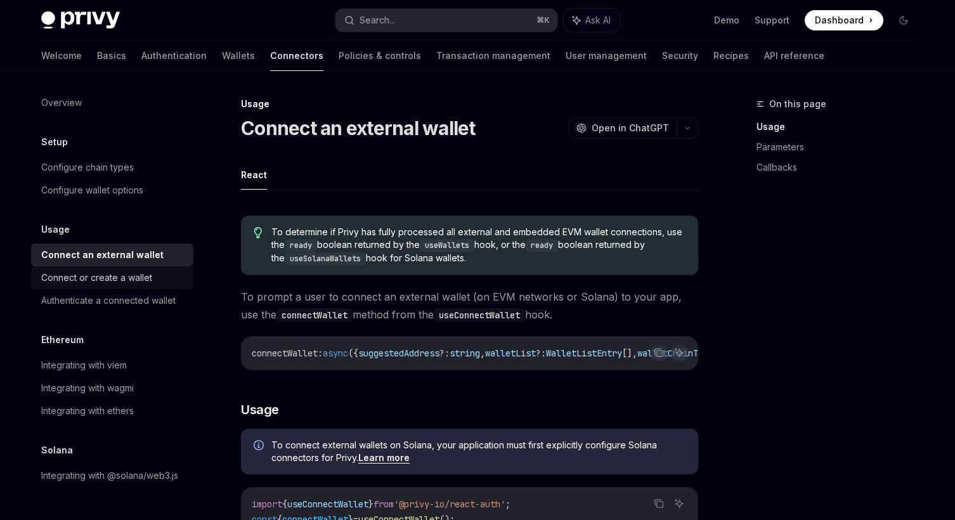
click at [110, 273] on div "Connect or create a wallet" at bounding box center [96, 277] width 111 height 15
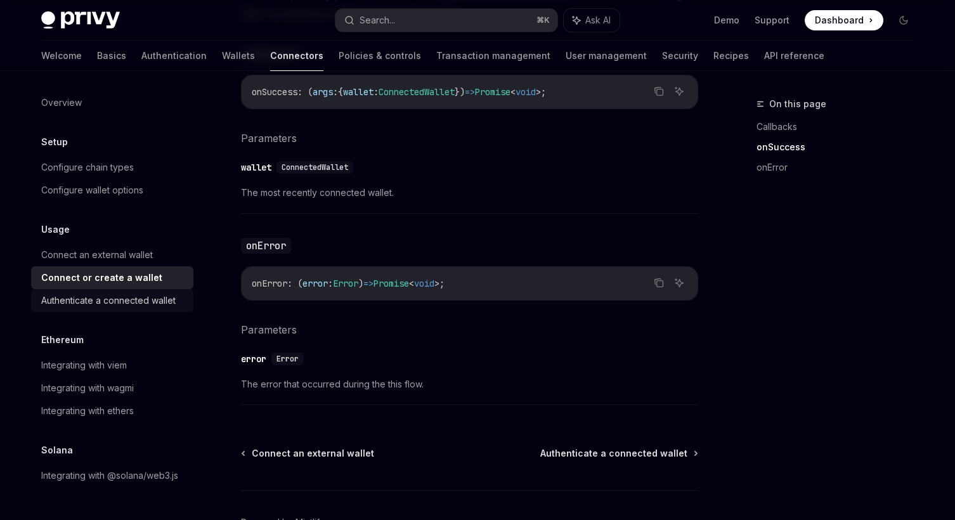
click at [125, 301] on div "Authenticate a connected wallet" at bounding box center [108, 300] width 134 height 15
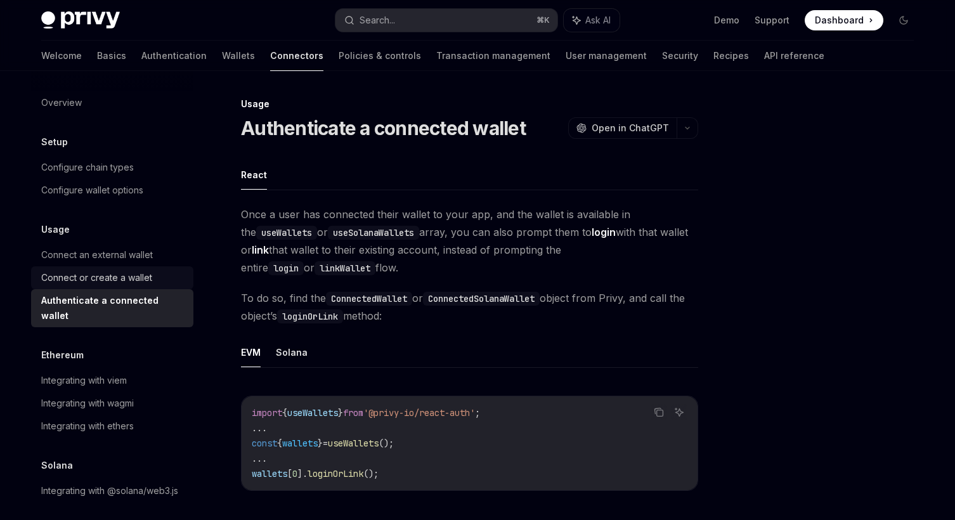
click at [139, 273] on div "Connect or create a wallet" at bounding box center [96, 277] width 111 height 15
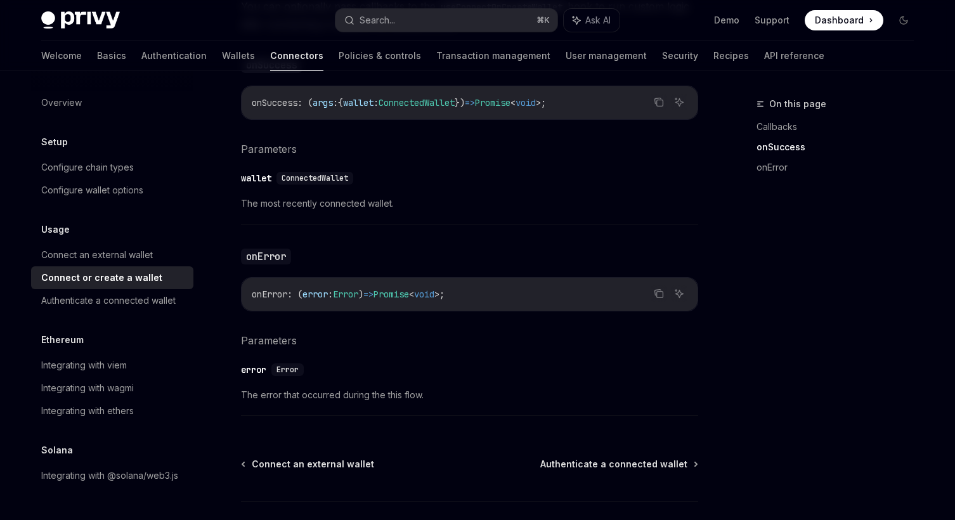
scroll to position [883, 0]
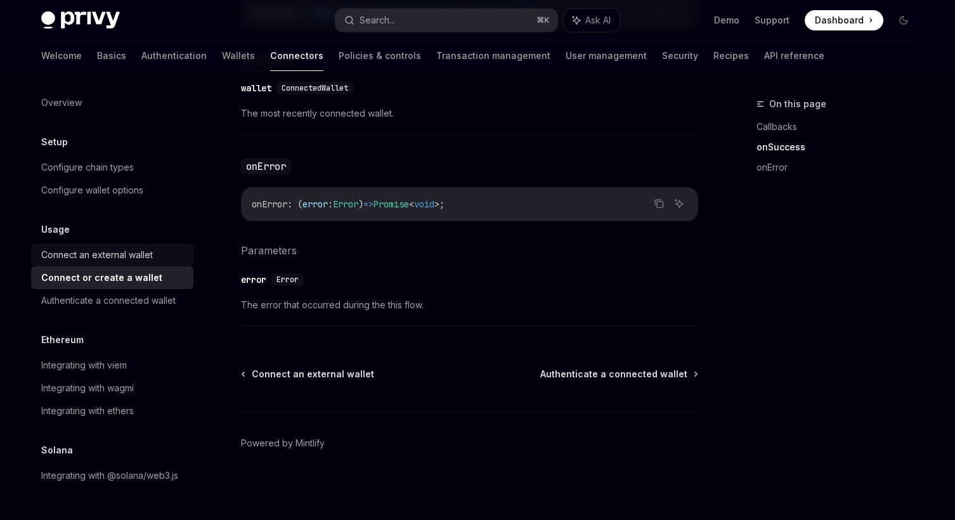
click at [136, 257] on div "Connect an external wallet" at bounding box center [97, 254] width 112 height 15
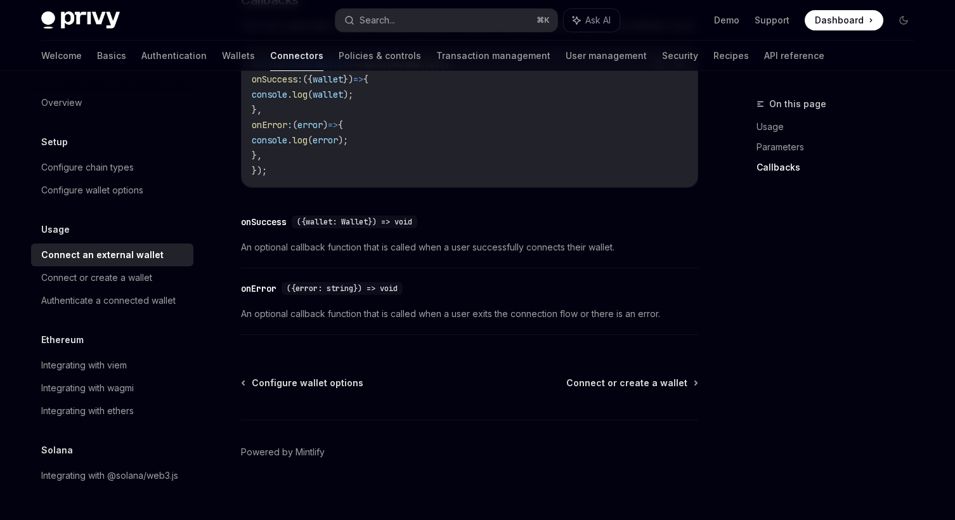
scroll to position [869, 0]
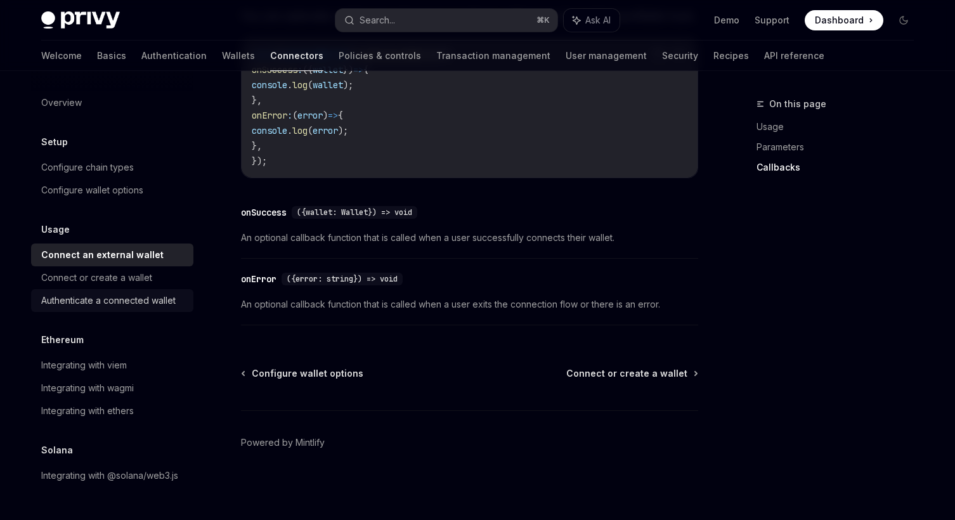
click at [107, 295] on div "Authenticate a connected wallet" at bounding box center [108, 300] width 134 height 15
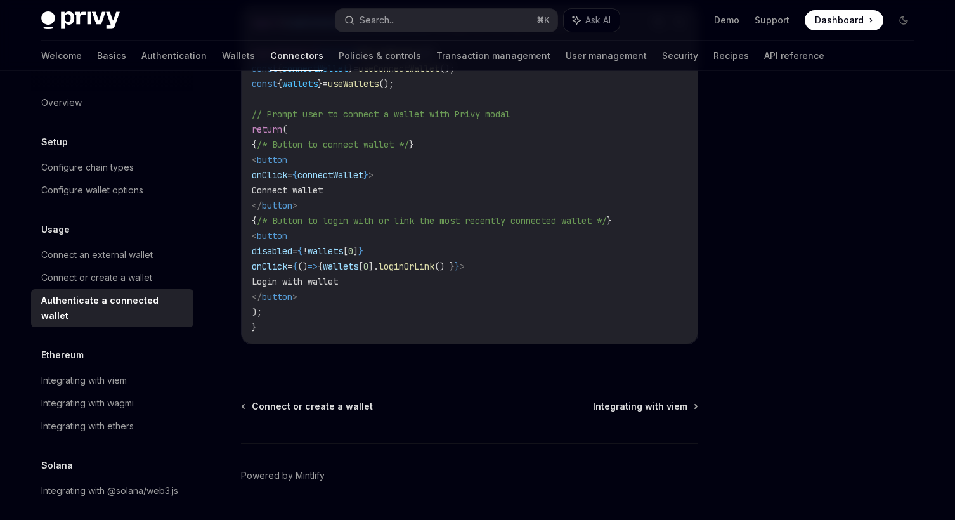
scroll to position [820, 0]
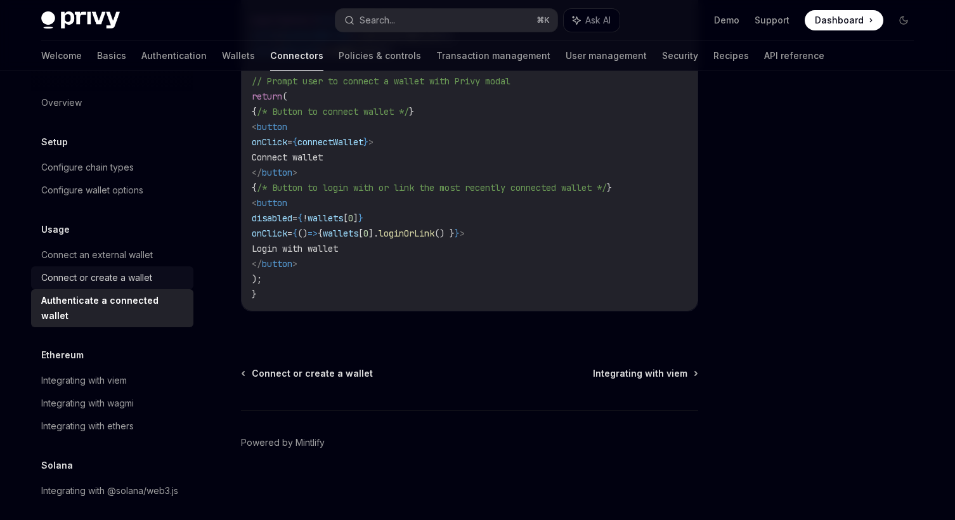
click at [155, 273] on div "Connect or create a wallet" at bounding box center [113, 277] width 145 height 15
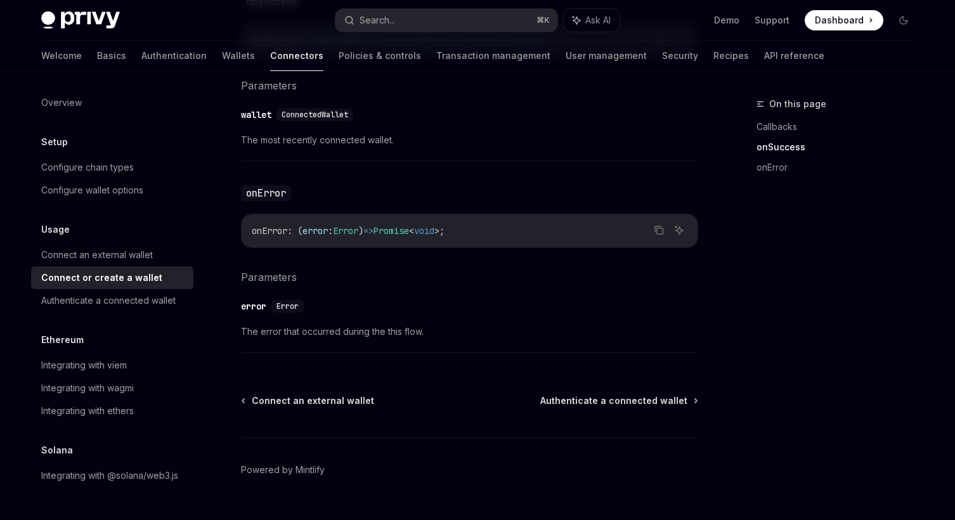
scroll to position [883, 0]
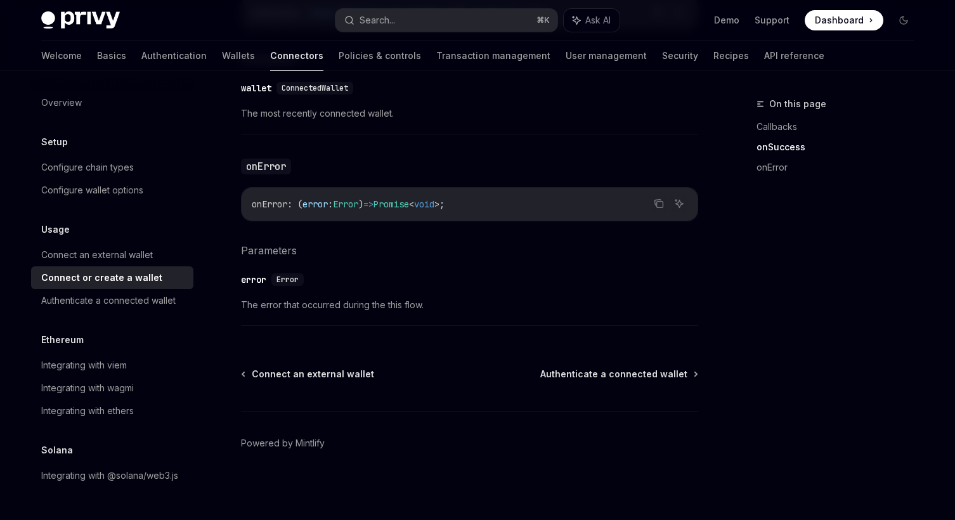
click at [56, 346] on h5 "Ethereum" at bounding box center [62, 339] width 42 height 15
click at [96, 364] on div "Integrating with viem" at bounding box center [84, 365] width 86 height 15
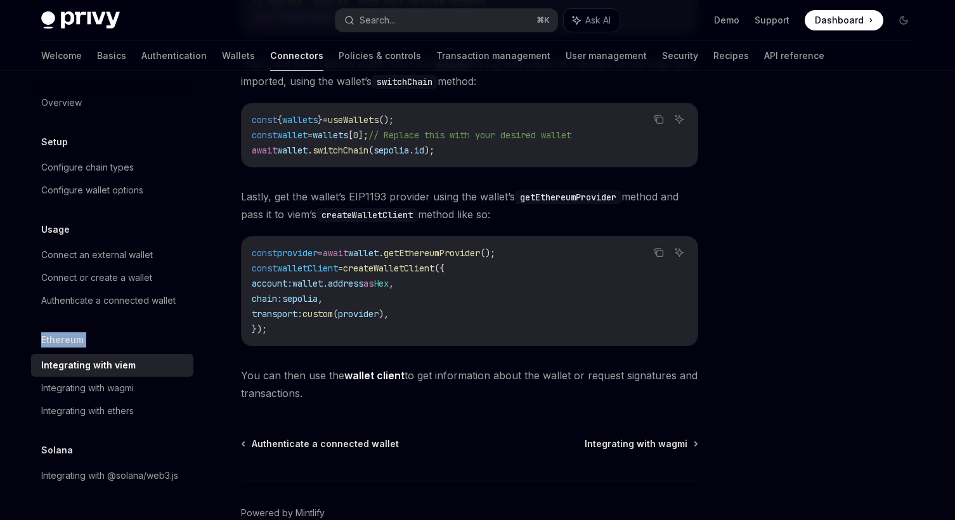
scroll to position [375, 0]
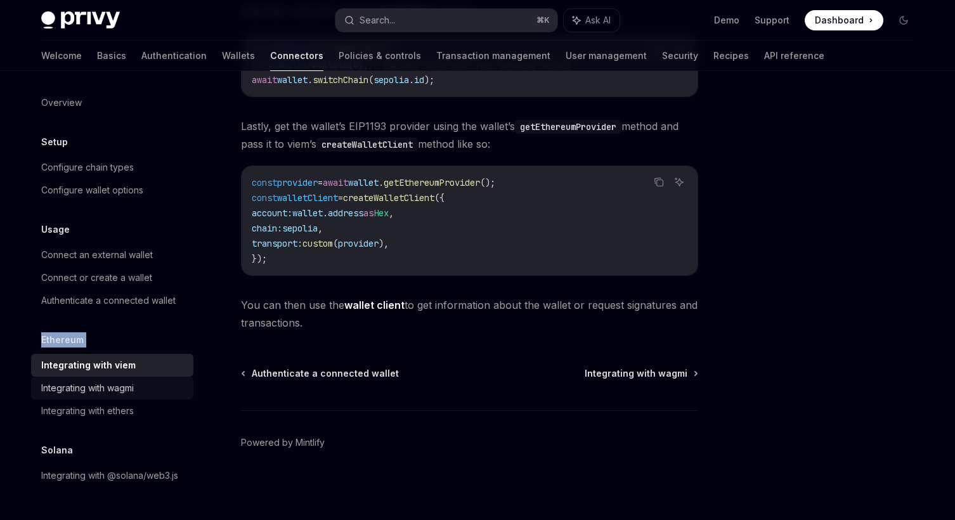
click at [105, 382] on div "Integrating with wagmi" at bounding box center [87, 387] width 93 height 15
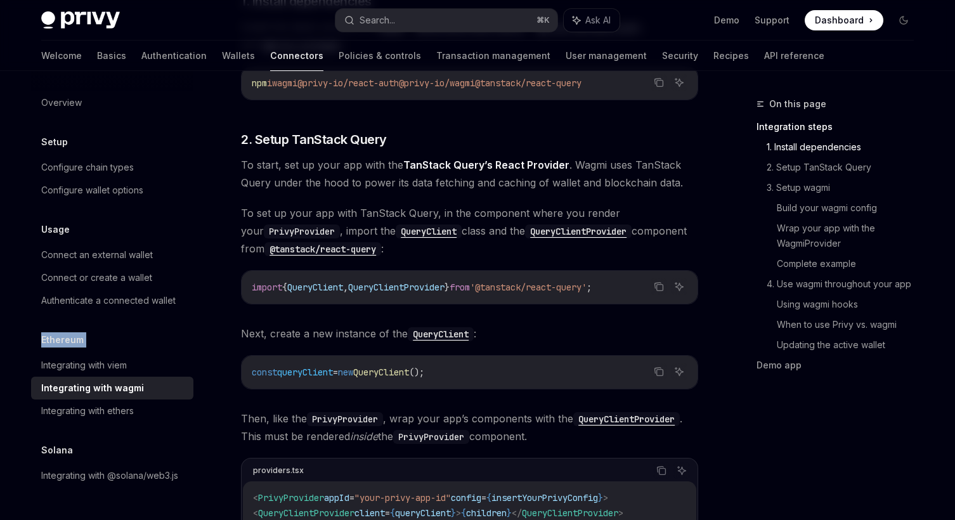
scroll to position [390, 0]
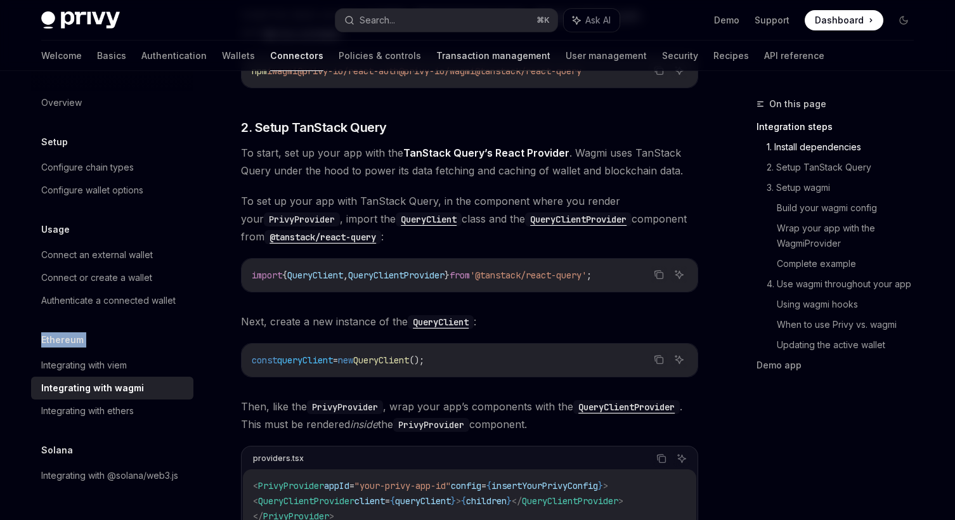
click at [459, 61] on link "Transaction management" at bounding box center [493, 56] width 114 height 30
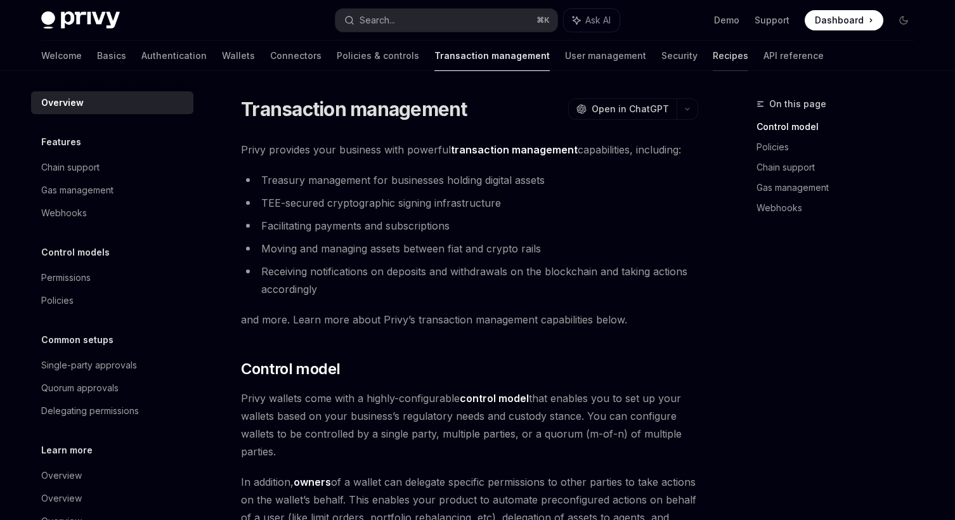
click at [713, 53] on link "Recipes" at bounding box center [731, 56] width 36 height 30
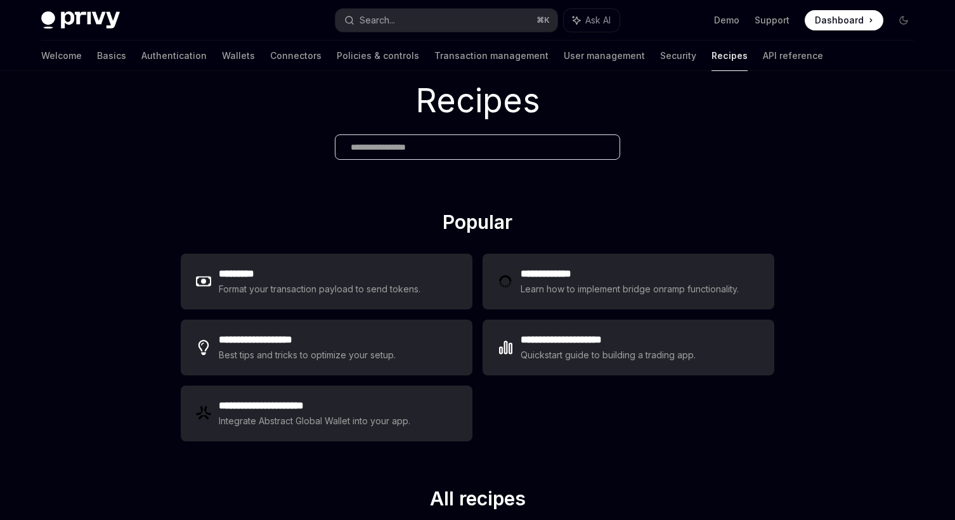
scroll to position [47, 0]
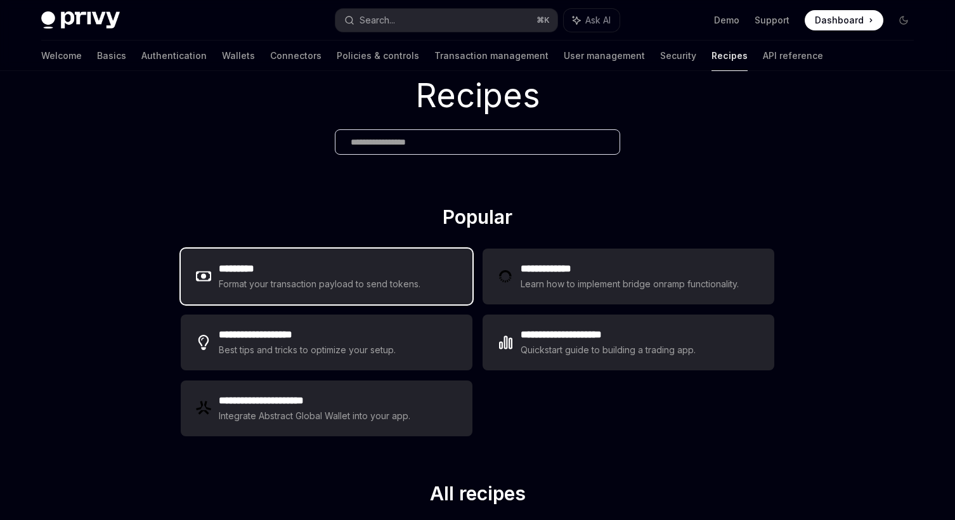
click at [361, 283] on div "Format your transaction payload to send tokens." at bounding box center [320, 283] width 202 height 15
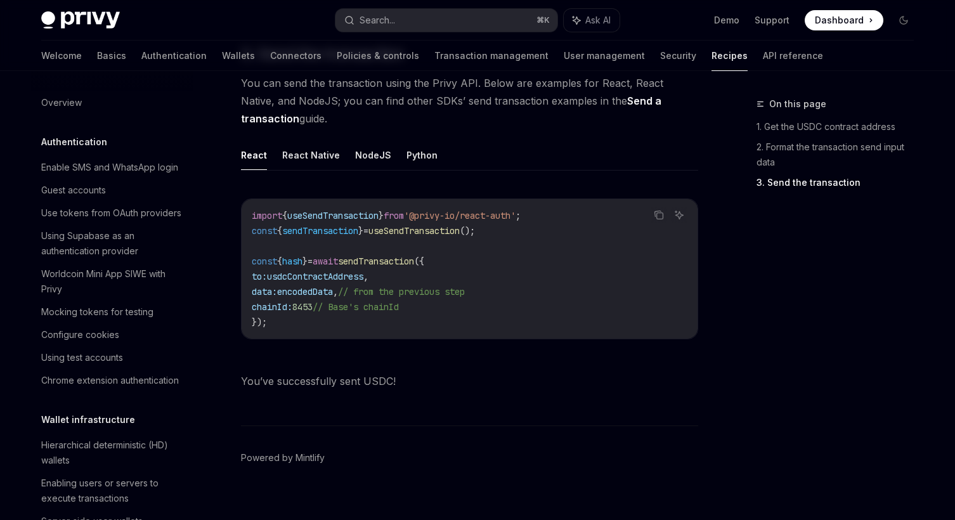
scroll to position [990, 0]
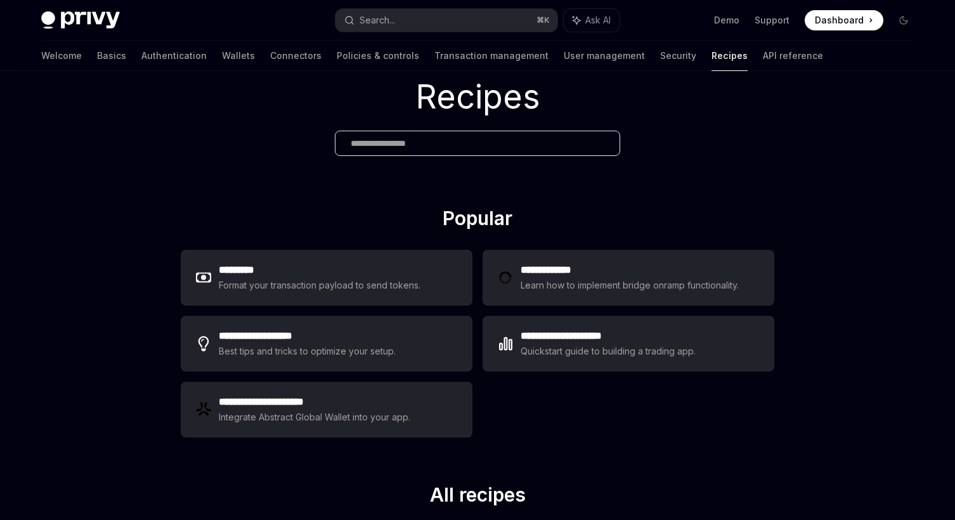
scroll to position [47, 0]
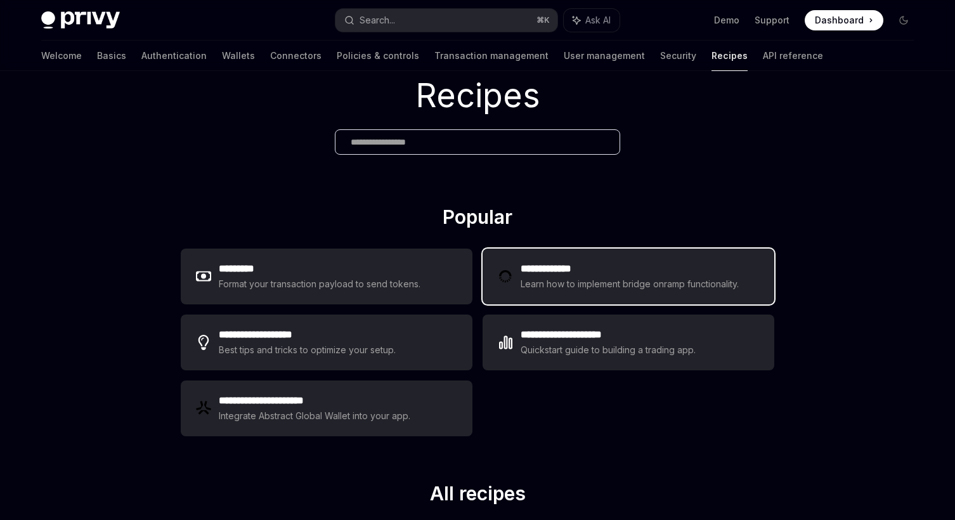
click at [560, 285] on div "Learn how to implement bridge onramp functionality." at bounding box center [632, 283] width 222 height 15
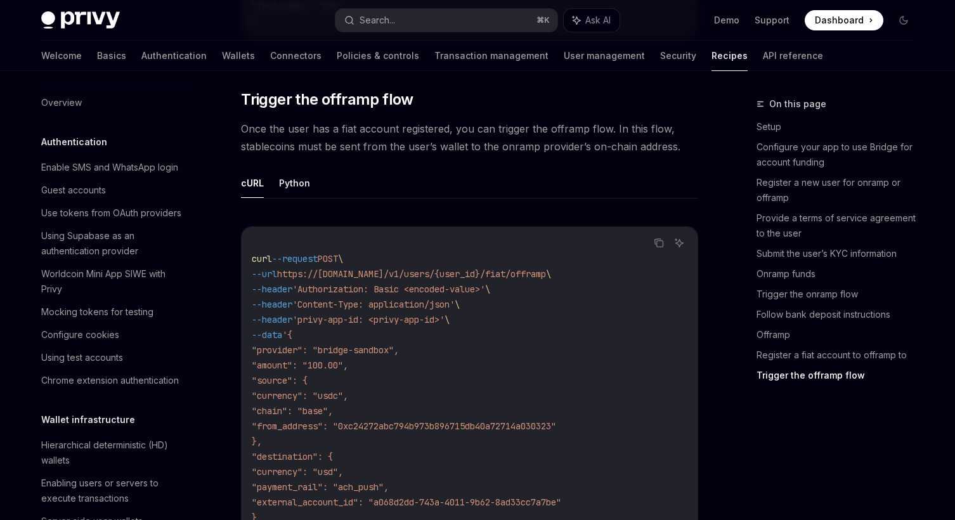
scroll to position [4055, 0]
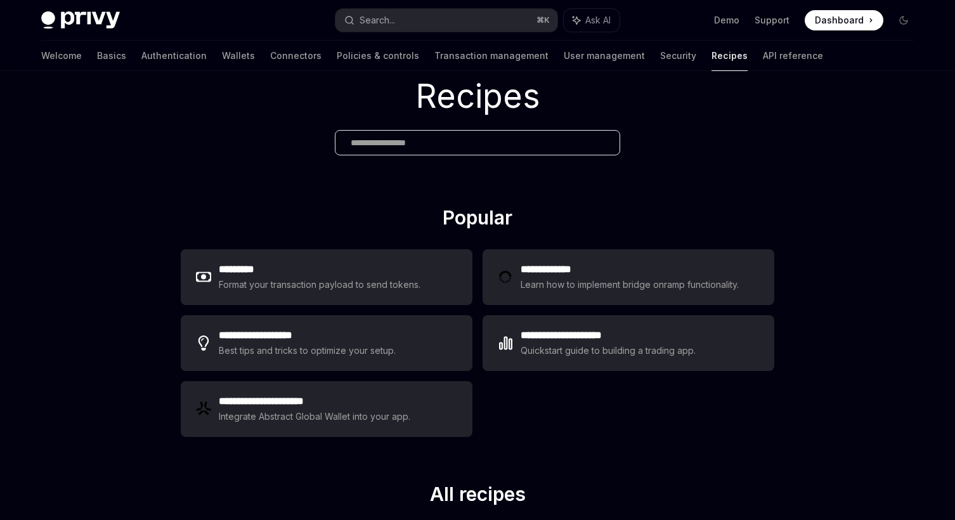
scroll to position [47, 0]
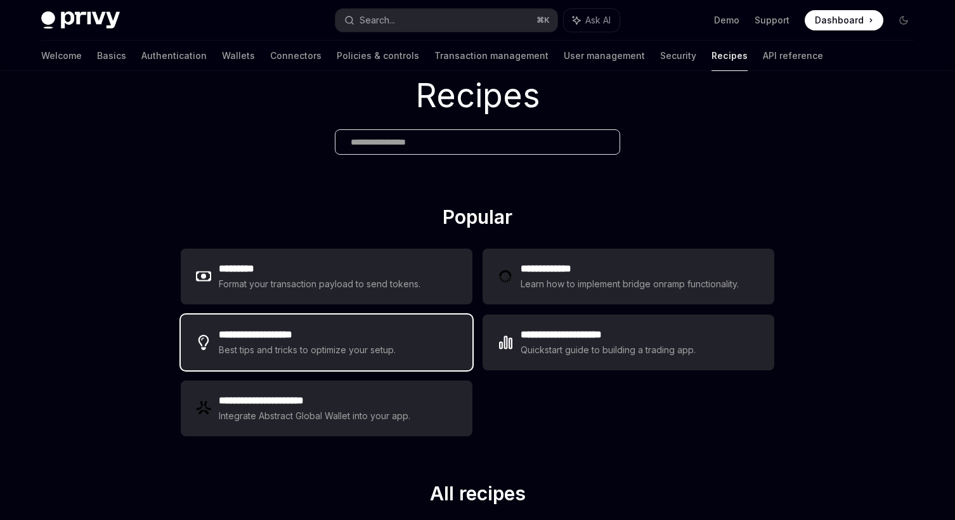
click at [372, 341] on h2 "**********" at bounding box center [308, 334] width 179 height 15
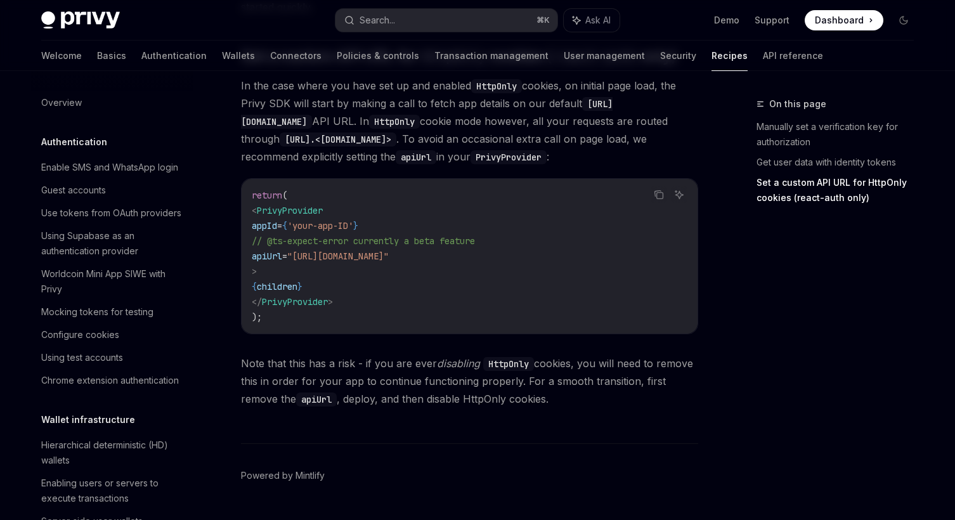
scroll to position [659, 0]
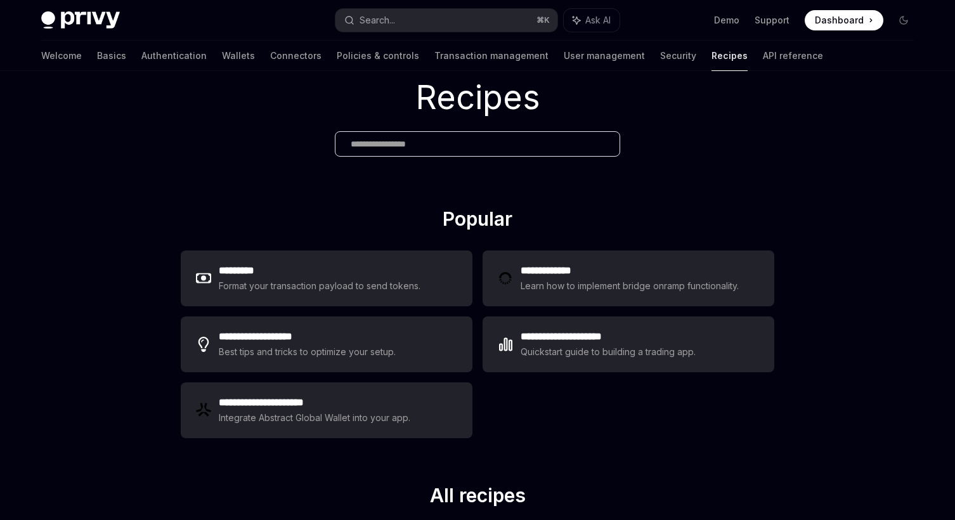
scroll to position [47, 0]
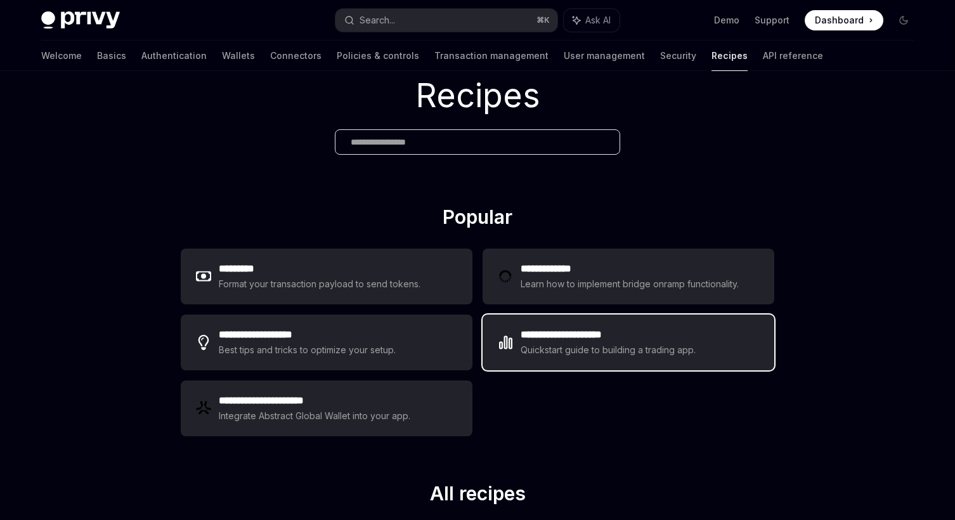
click at [562, 334] on h2 "**********" at bounding box center [609, 334] width 176 height 15
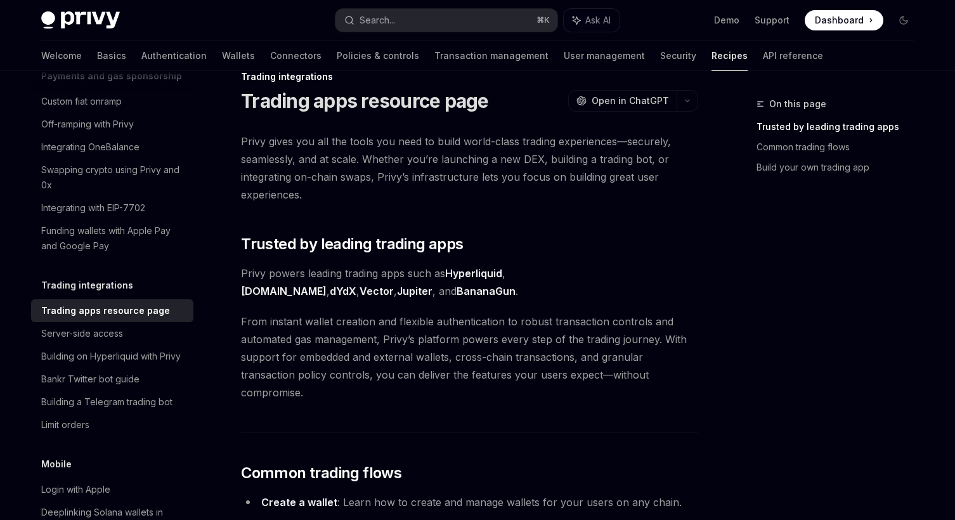
scroll to position [29, 0]
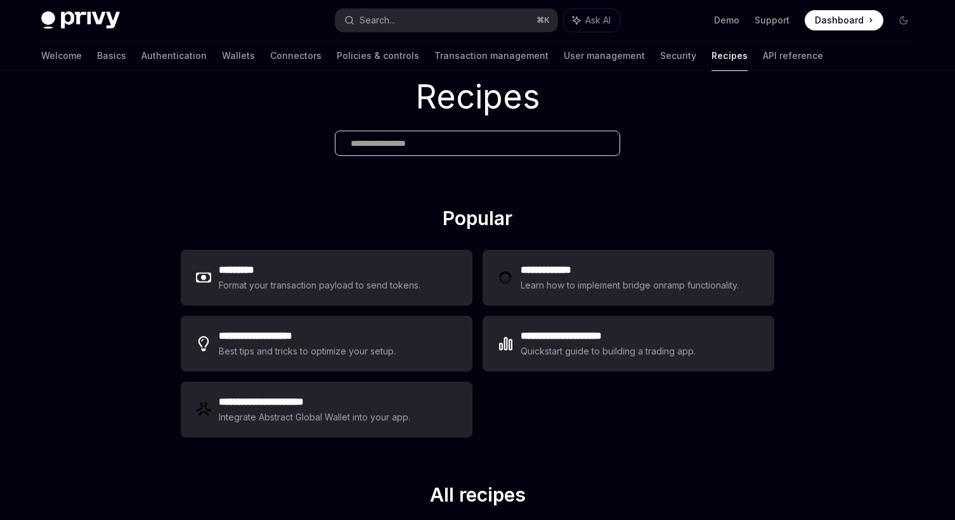
scroll to position [47, 0]
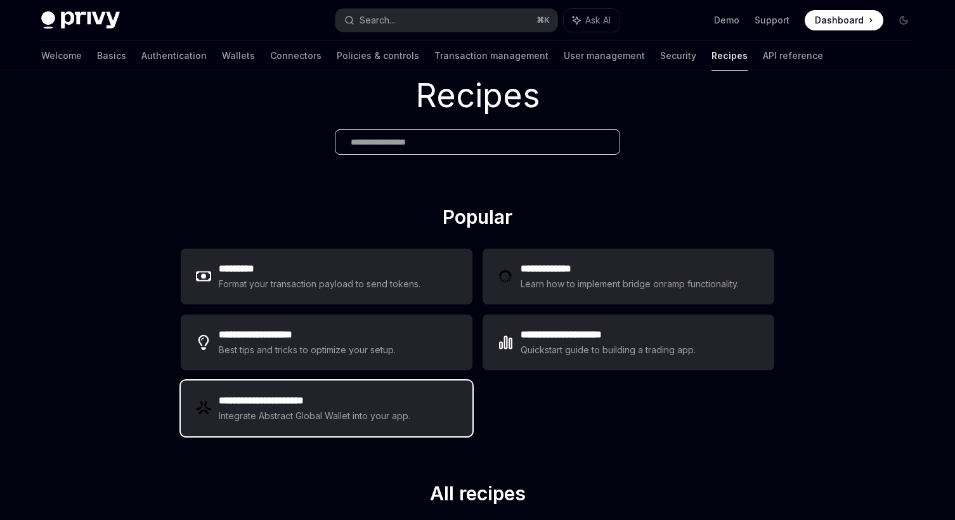
click at [368, 418] on div "Integrate Abstract Global Wallet into your app." at bounding box center [315, 415] width 193 height 15
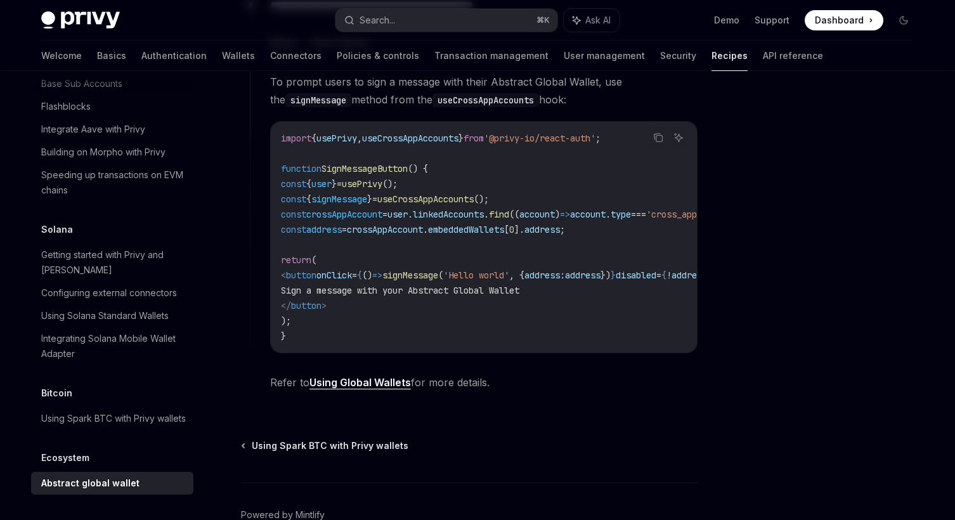
scroll to position [865, 0]
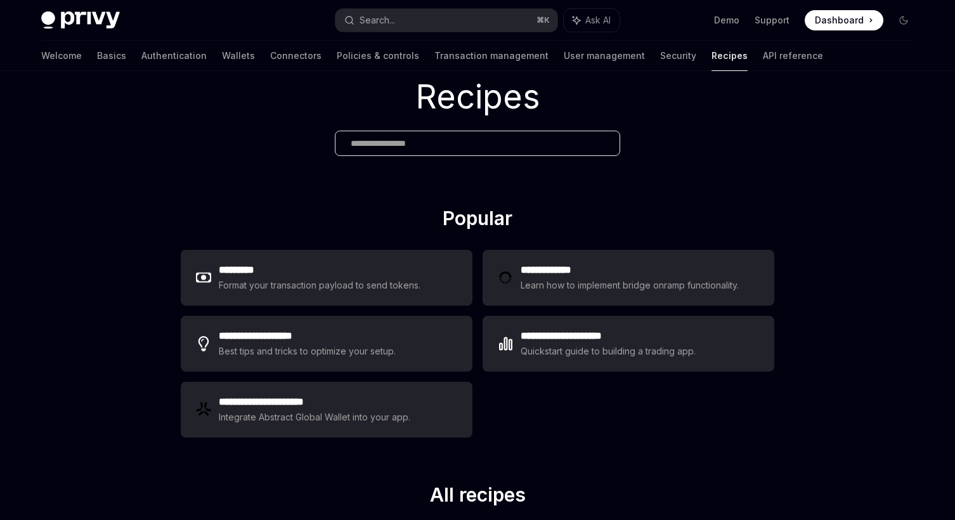
scroll to position [47, 0]
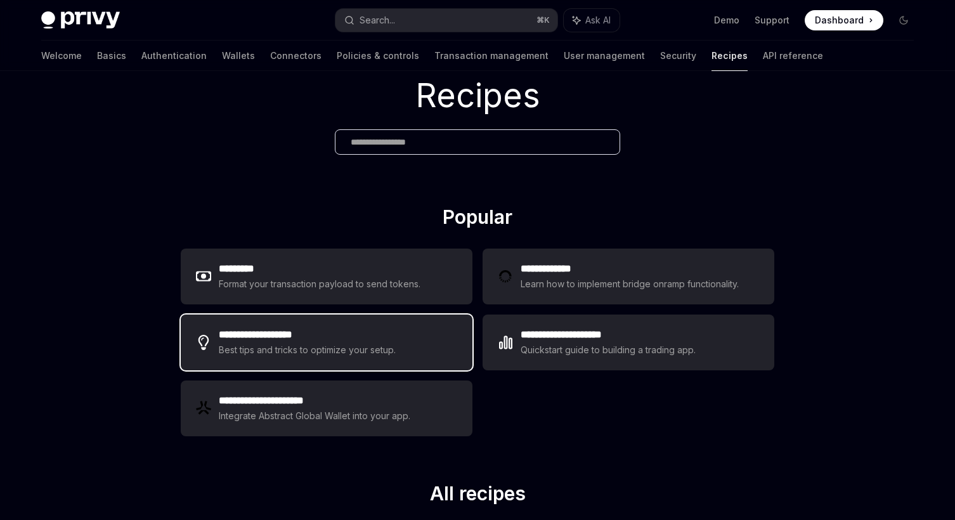
click at [385, 344] on div "Best tips and tricks to optimize your setup." at bounding box center [308, 349] width 179 height 15
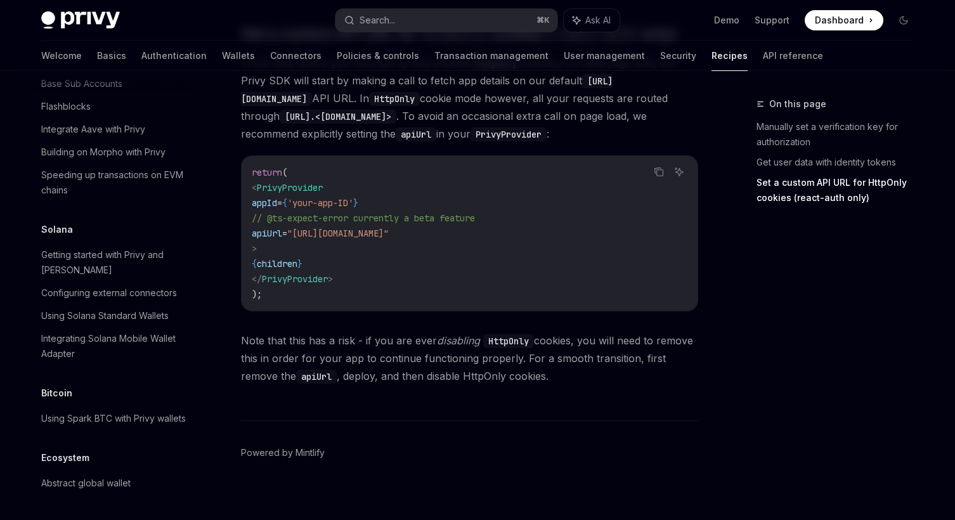
scroll to position [659, 0]
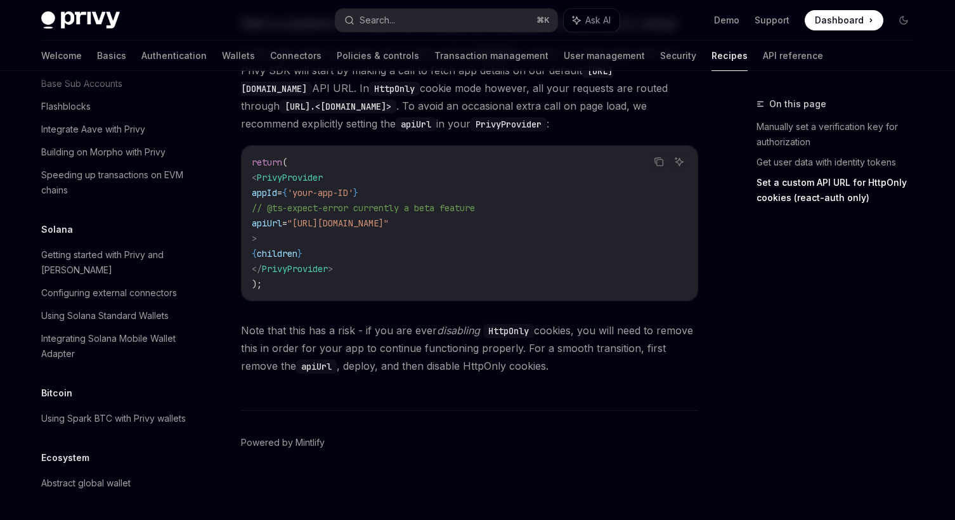
type textarea "*"
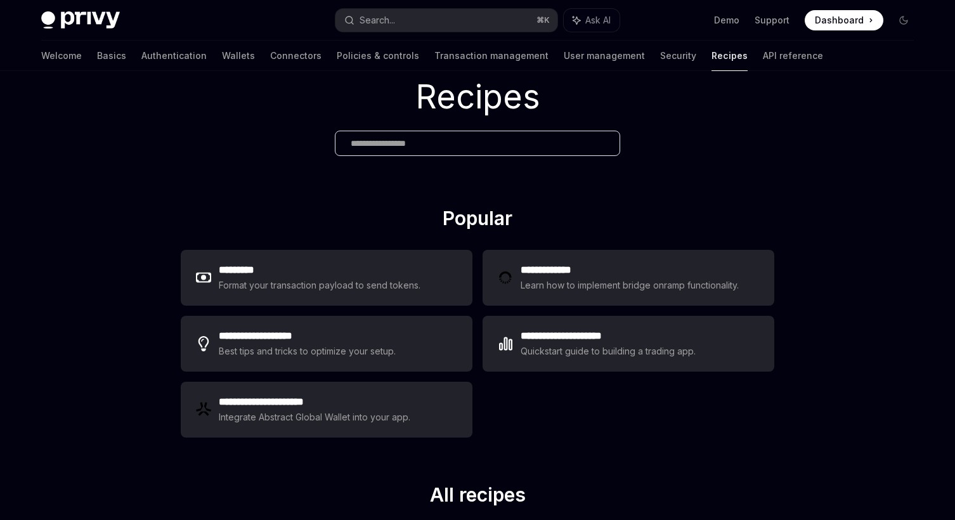
scroll to position [47, 0]
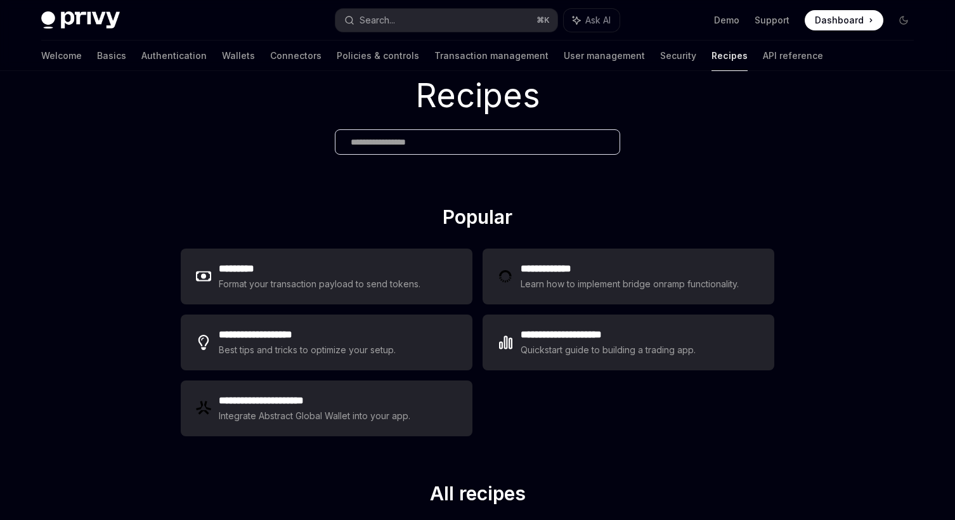
click at [460, 139] on input "text" at bounding box center [478, 142] width 254 height 13
click at [256, 140] on div "Recipes" at bounding box center [477, 114] width 955 height 181
click at [492, 131] on div at bounding box center [477, 141] width 285 height 25
click at [491, 138] on input "text" at bounding box center [478, 142] width 254 height 13
click at [644, 159] on div "Recipes" at bounding box center [477, 114] width 955 height 181
